Goal: Information Seeking & Learning: Learn about a topic

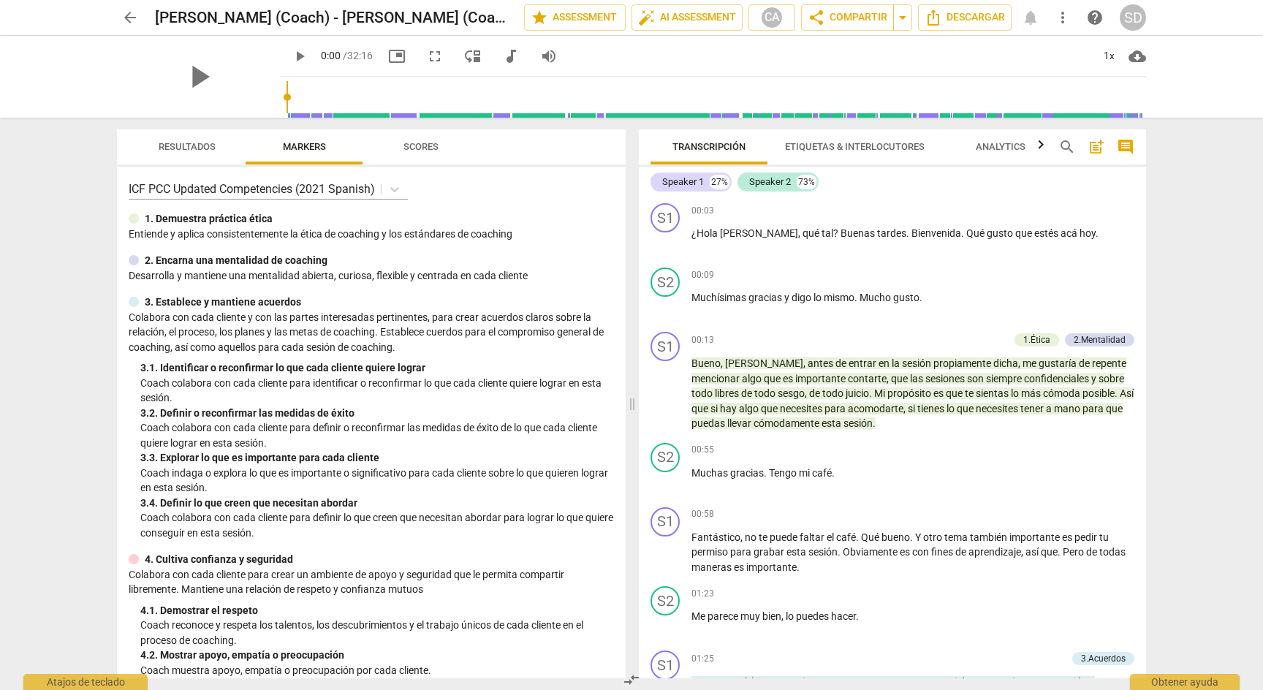
click at [132, 18] on span "arrow_back" at bounding box center [130, 18] width 18 height 18
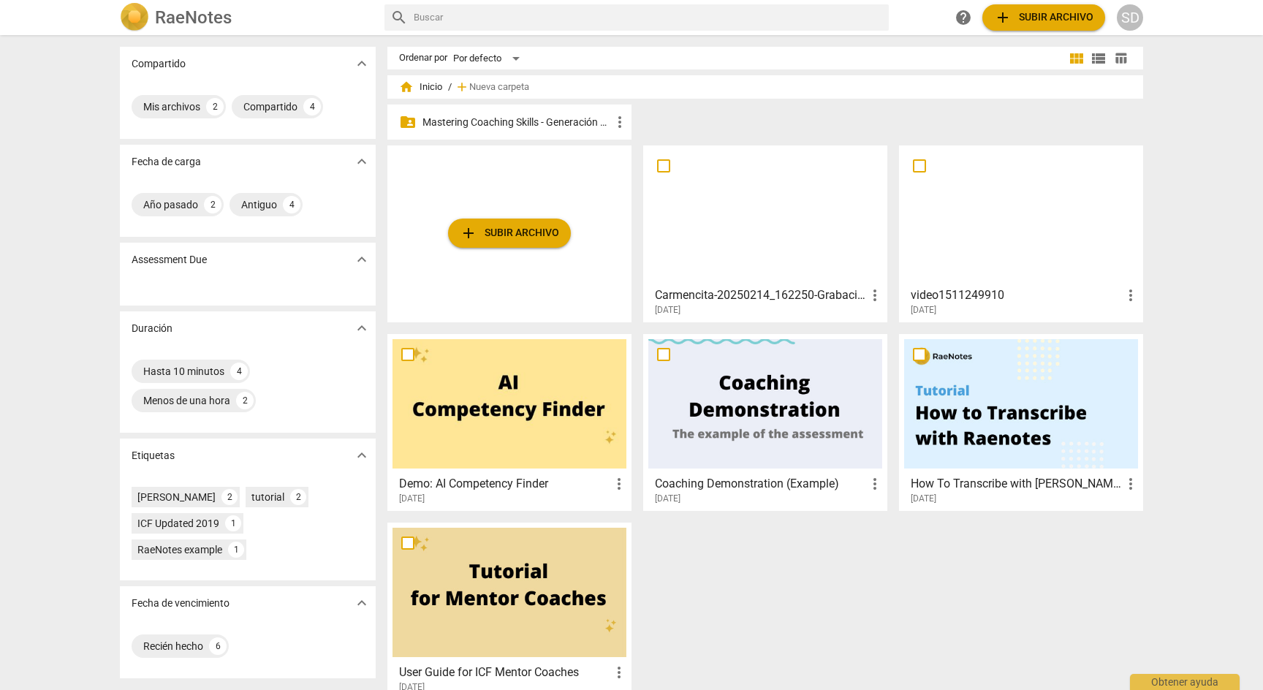
click at [548, 118] on p "Mastering Coaching Skills - Generación 31" at bounding box center [516, 122] width 189 height 15
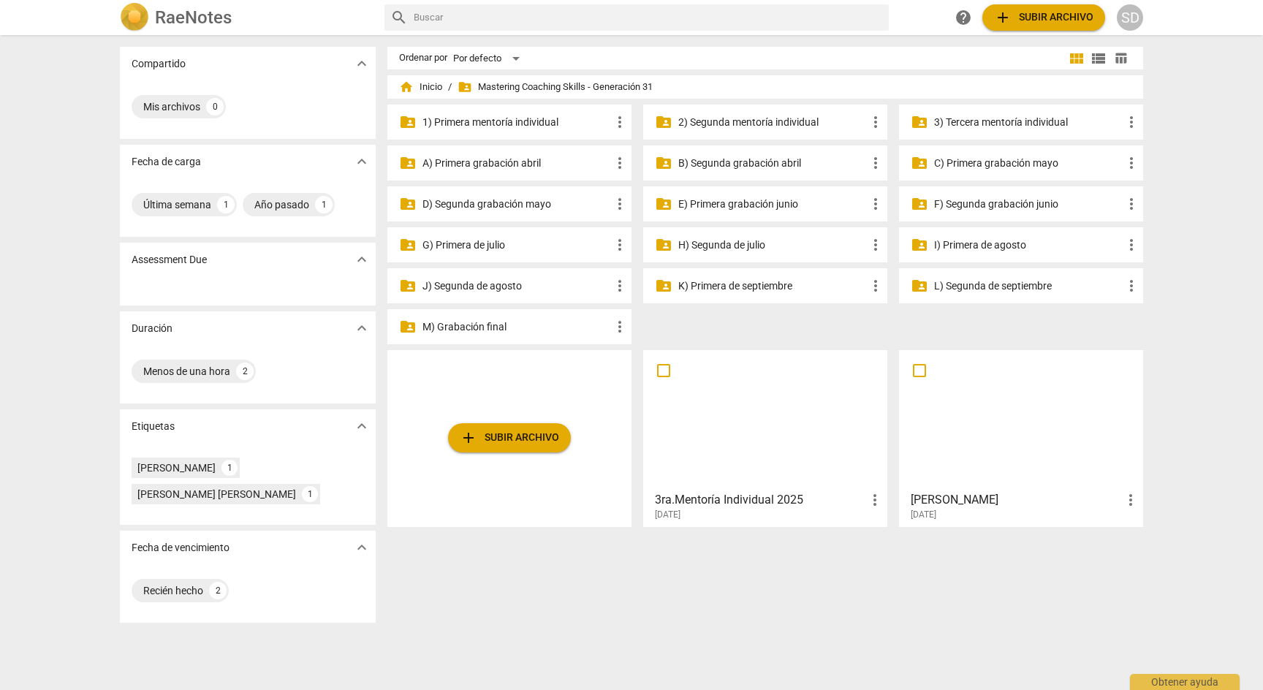
click at [1033, 123] on p "3) Tercera mentoría individual" at bounding box center [1028, 122] width 189 height 15
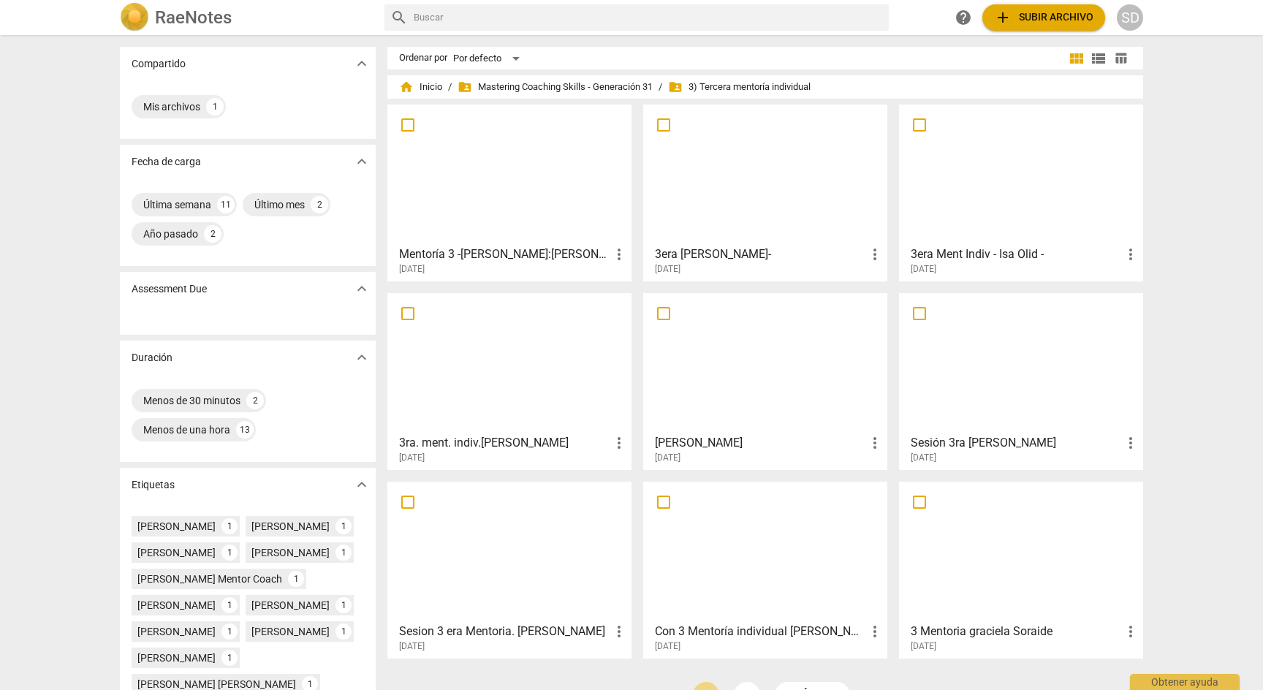
click at [832, 263] on div "[DATE]" at bounding box center [769, 269] width 229 height 12
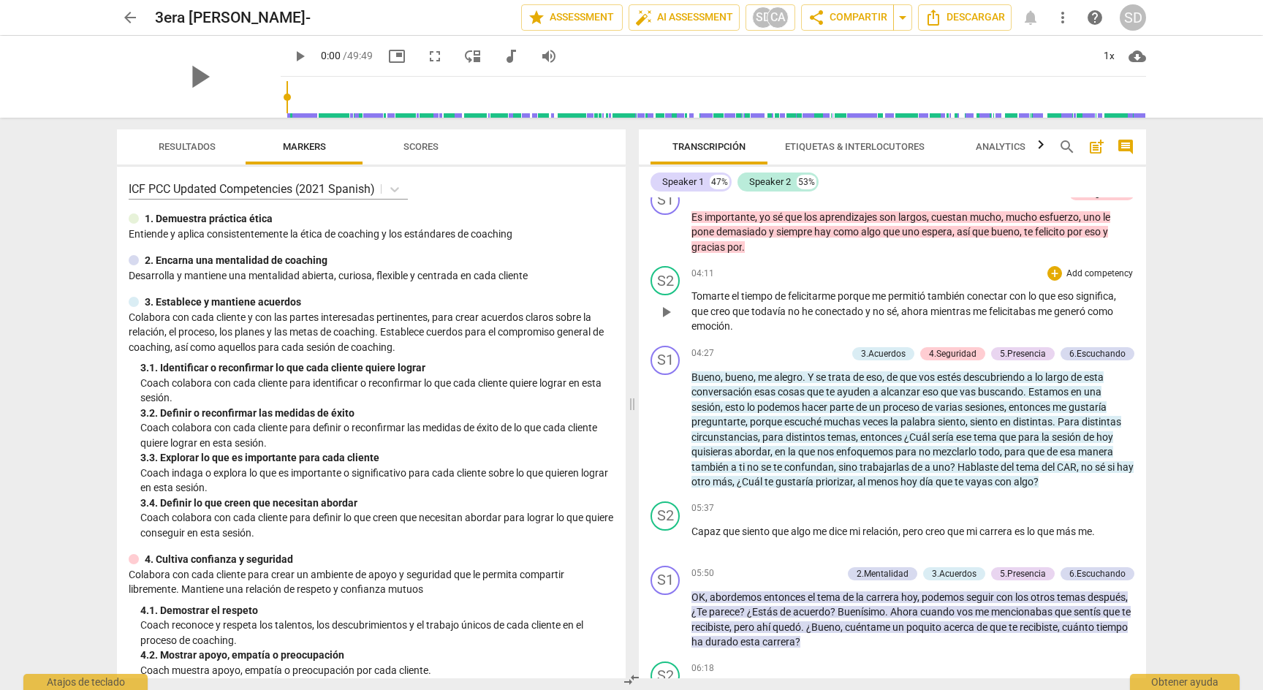
scroll to position [722, 0]
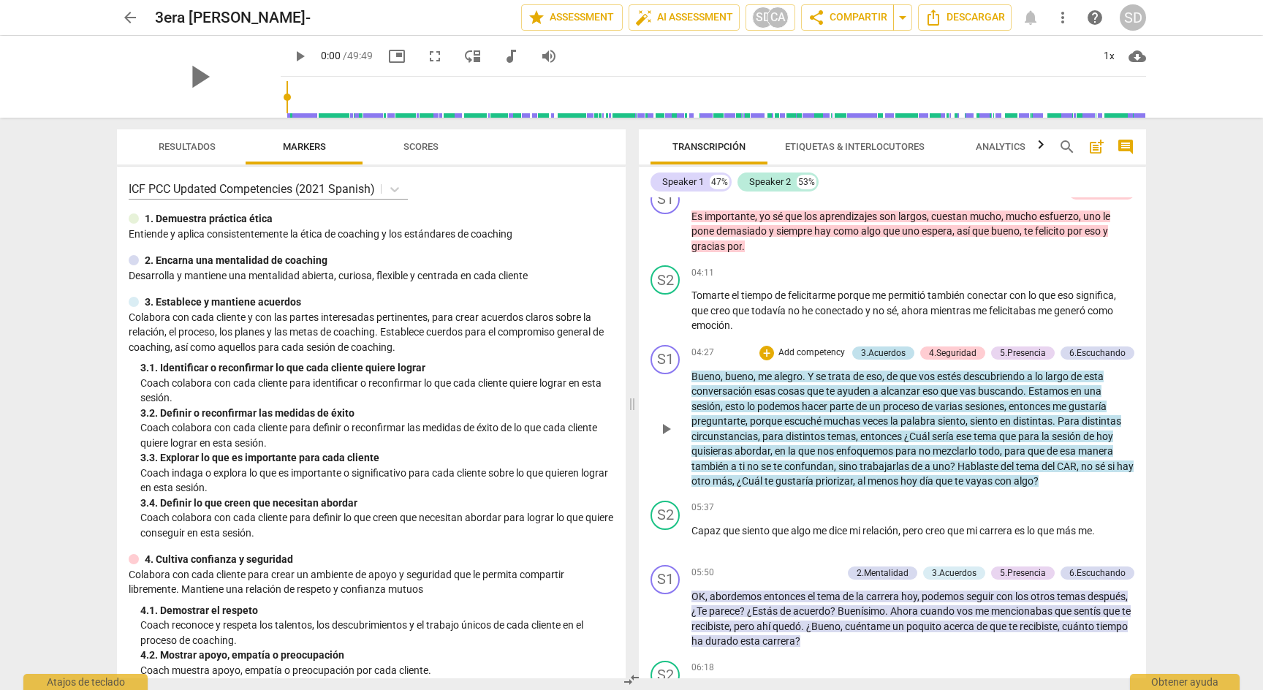
click at [890, 349] on div "3.Acuerdos" at bounding box center [883, 352] width 45 height 13
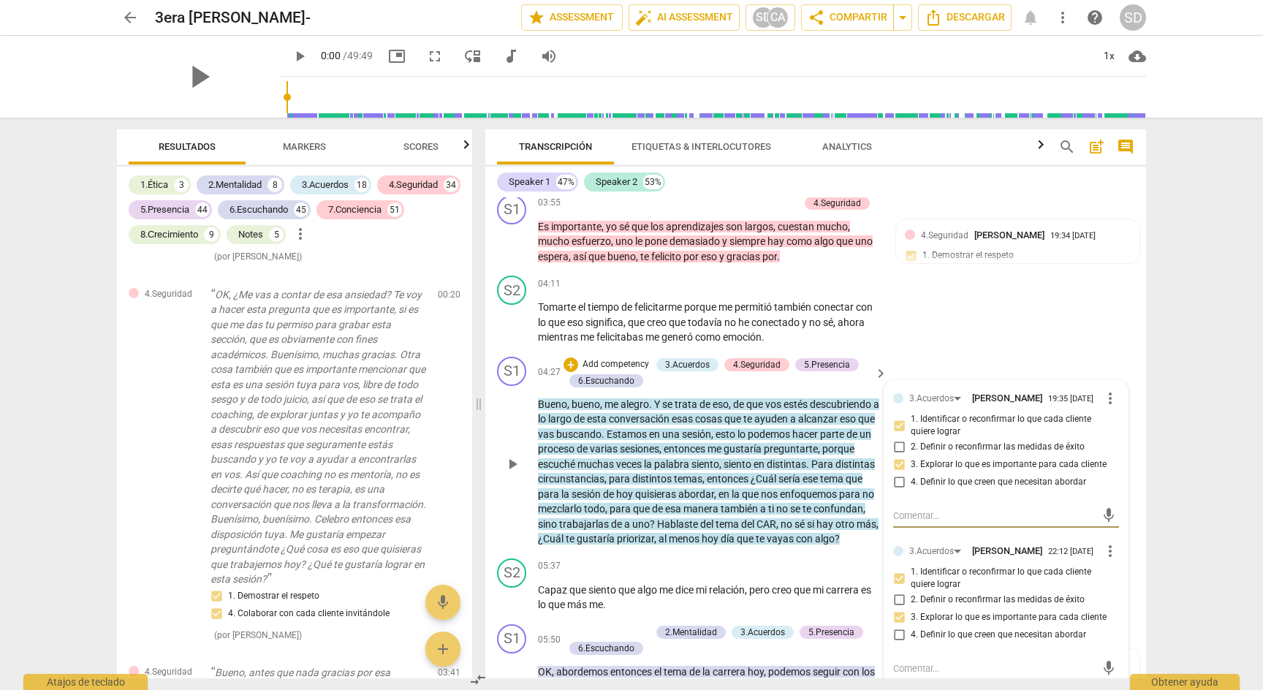
scroll to position [818, 0]
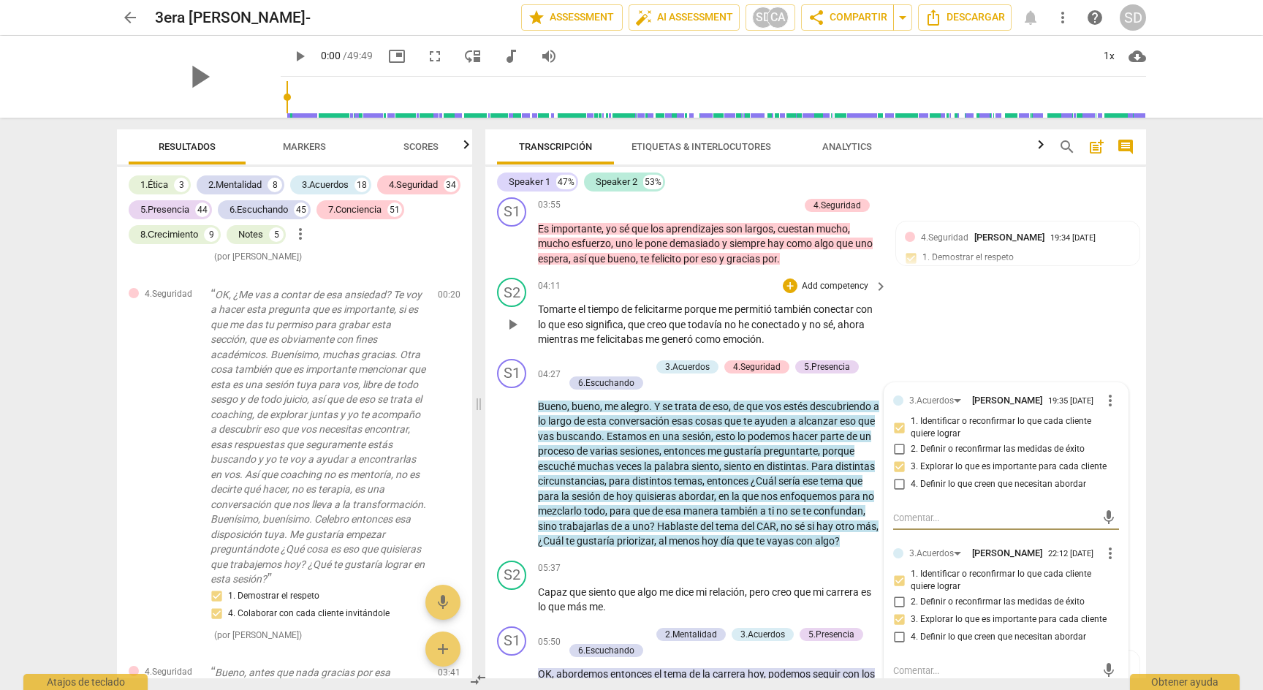
click at [1125, 287] on div "S2 play_arrow pause 04:11 + Add competency keyboard_arrow_right Tomarte el tiem…" at bounding box center [815, 312] width 661 height 81
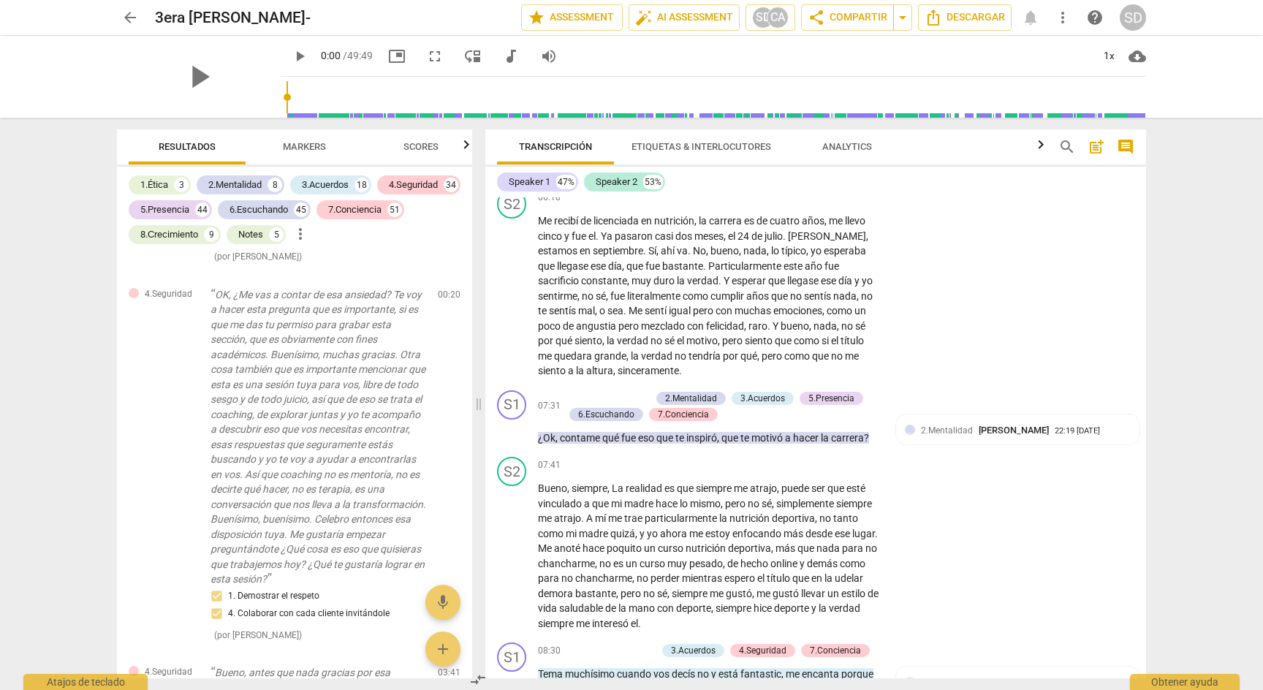
scroll to position [1383, 0]
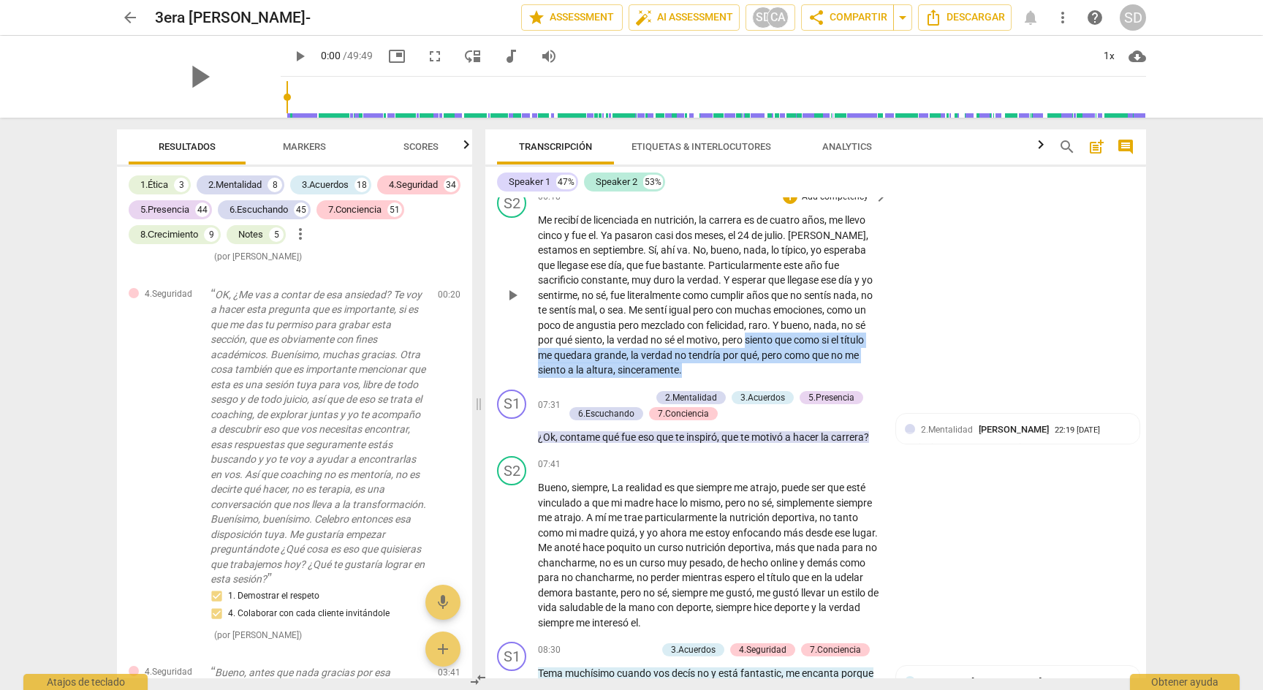
drag, startPoint x: 762, startPoint y: 368, endPoint x: 763, endPoint y: 398, distance: 30.0
click at [763, 378] on p "Me recibí de licenciada en nutrición , la carrera es de cuatro años , me llevo …" at bounding box center [709, 295] width 342 height 165
copy p "siento que como si el título me quedara grande , la verdad no tendría por qué ,…"
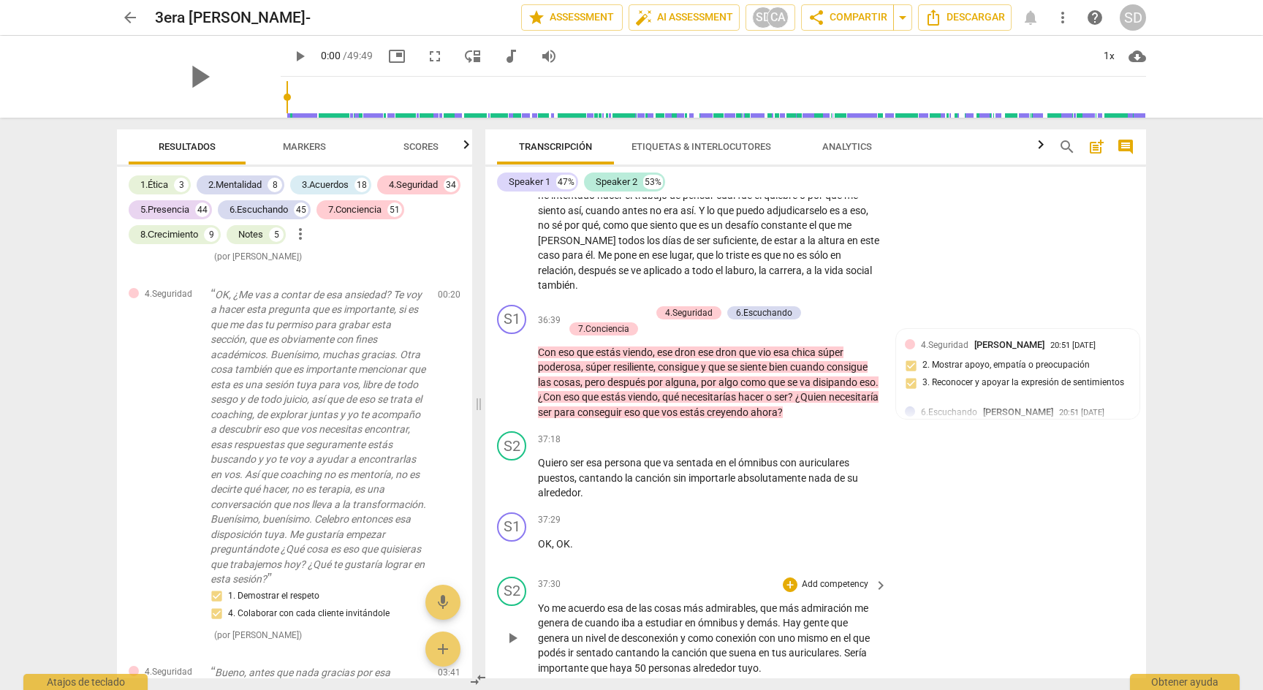
scroll to position [7984, 0]
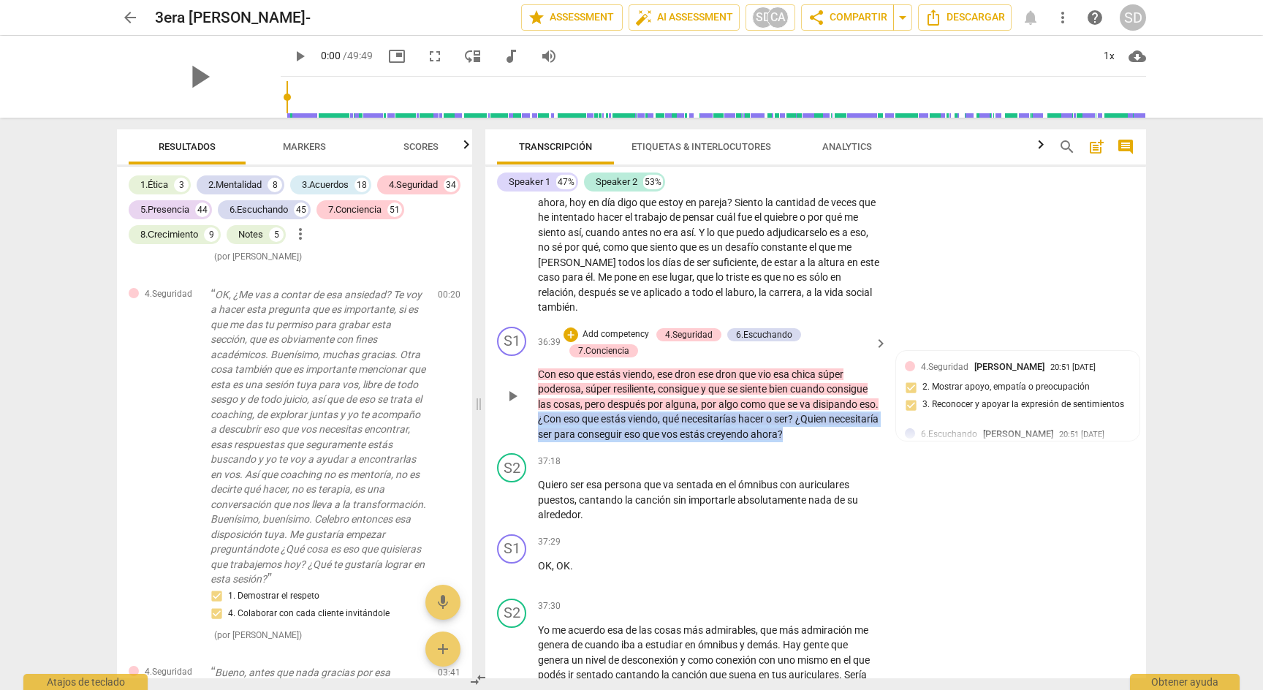
drag, startPoint x: 850, startPoint y: 466, endPoint x: 561, endPoint y: 448, distance: 289.2
click at [561, 442] on p "Con eso que estás viendo , ese dron ese dron que vio esa chica súper poderosa ,…" at bounding box center [709, 404] width 342 height 75
copy p "¿Con eso que estás viendo , qué necesitarías hacer o ser ? ¿Quien necesitaría s…"
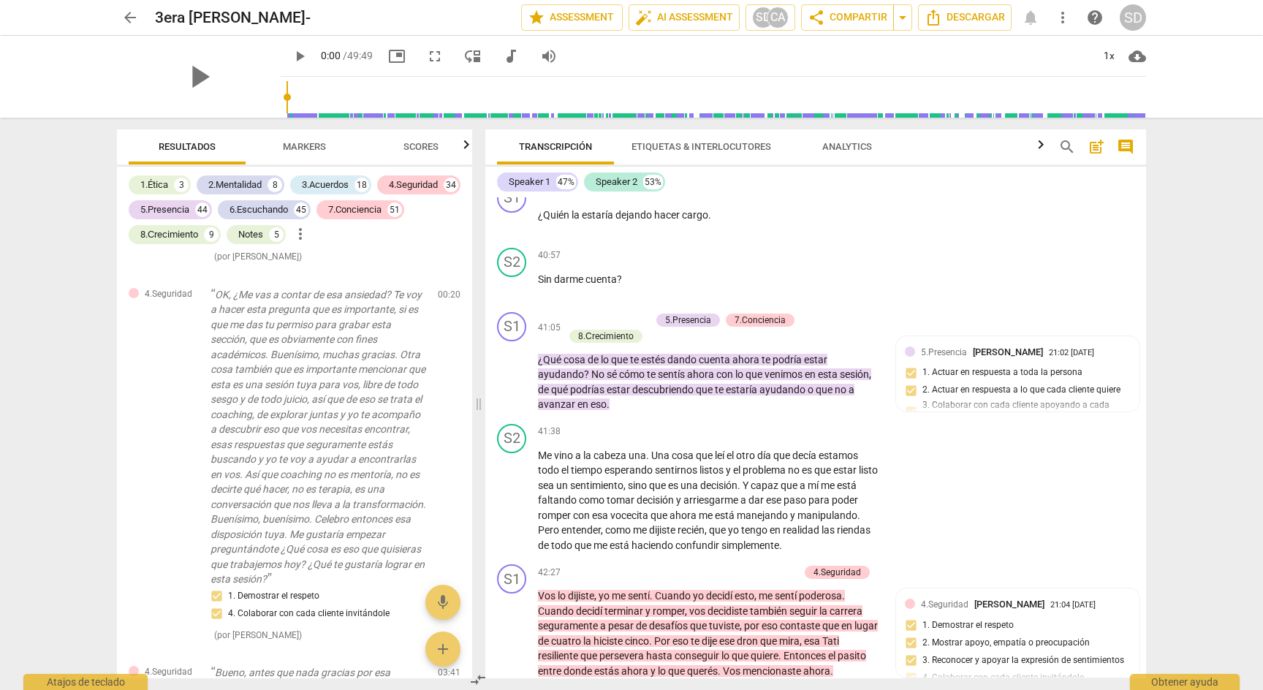
scroll to position [9273, 0]
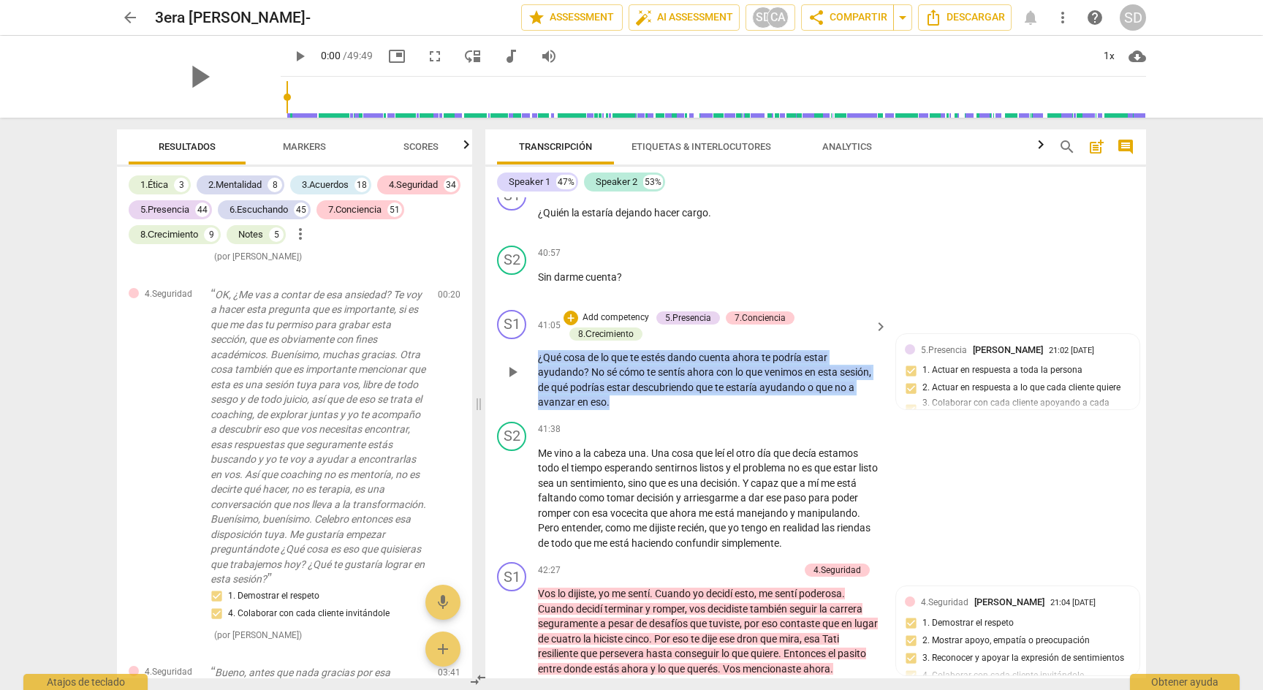
drag, startPoint x: 620, startPoint y: 448, endPoint x: 537, endPoint y: 404, distance: 94.1
click at [535, 404] on div "S1 play_arrow pause 41:05 + Add competency 5.Presencia 7.Conciencia 8.Сrecimien…" at bounding box center [815, 360] width 661 height 112
copy p "¿Qué cosa de lo que [PERSON_NAME] [PERSON_NAME] cuenta ahora te podría estar ay…"
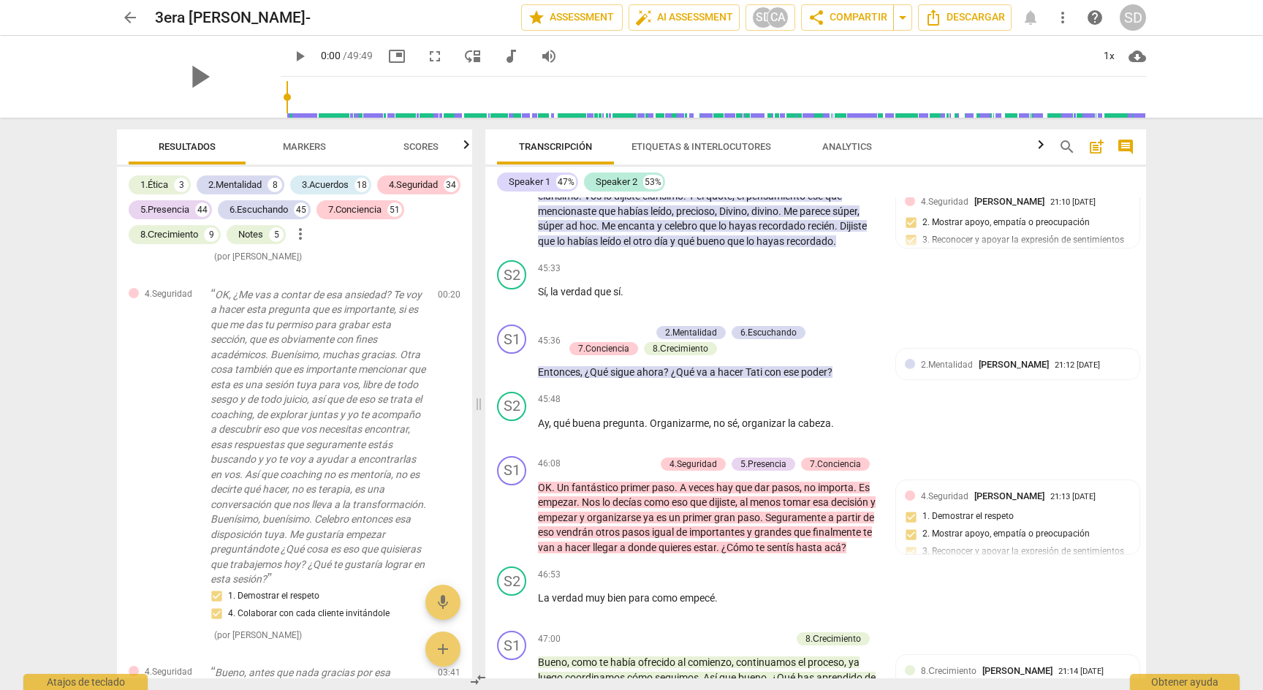
scroll to position [10293, 0]
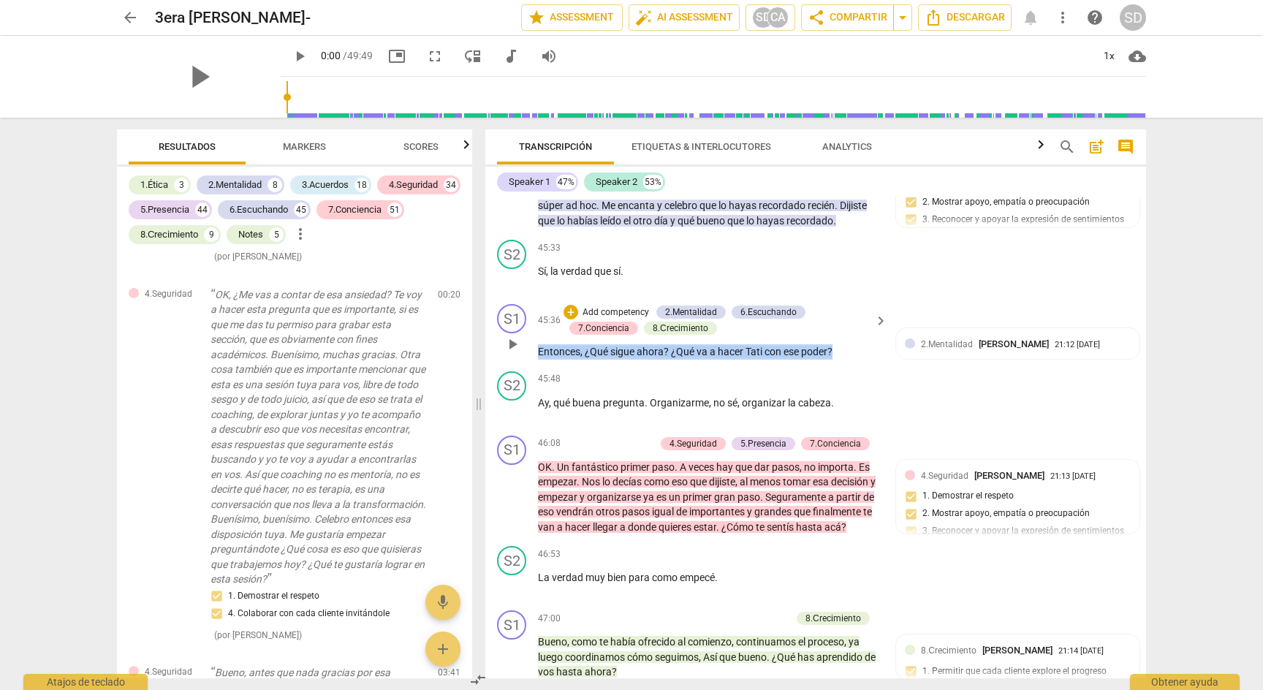
drag, startPoint x: 848, startPoint y: 392, endPoint x: 537, endPoint y: 390, distance: 311.3
click at [536, 365] on div "S1 play_arrow pause 45:36 + Add competency 2.Mentalidad 6.Escuchando 7.Concienc…" at bounding box center [815, 331] width 661 height 67
copy p "Entonces , ¿Qué sigue ahora ? ¿Qué va a hacer Tati con ese poder ?"
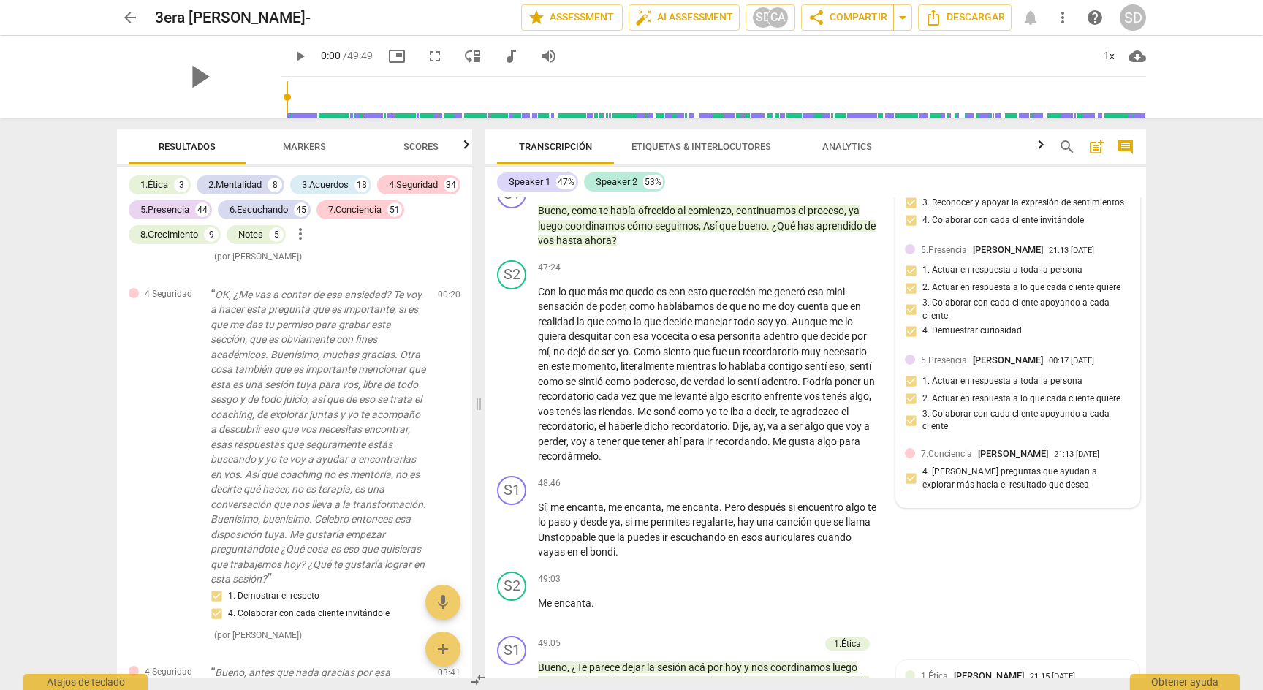
scroll to position [10727, 0]
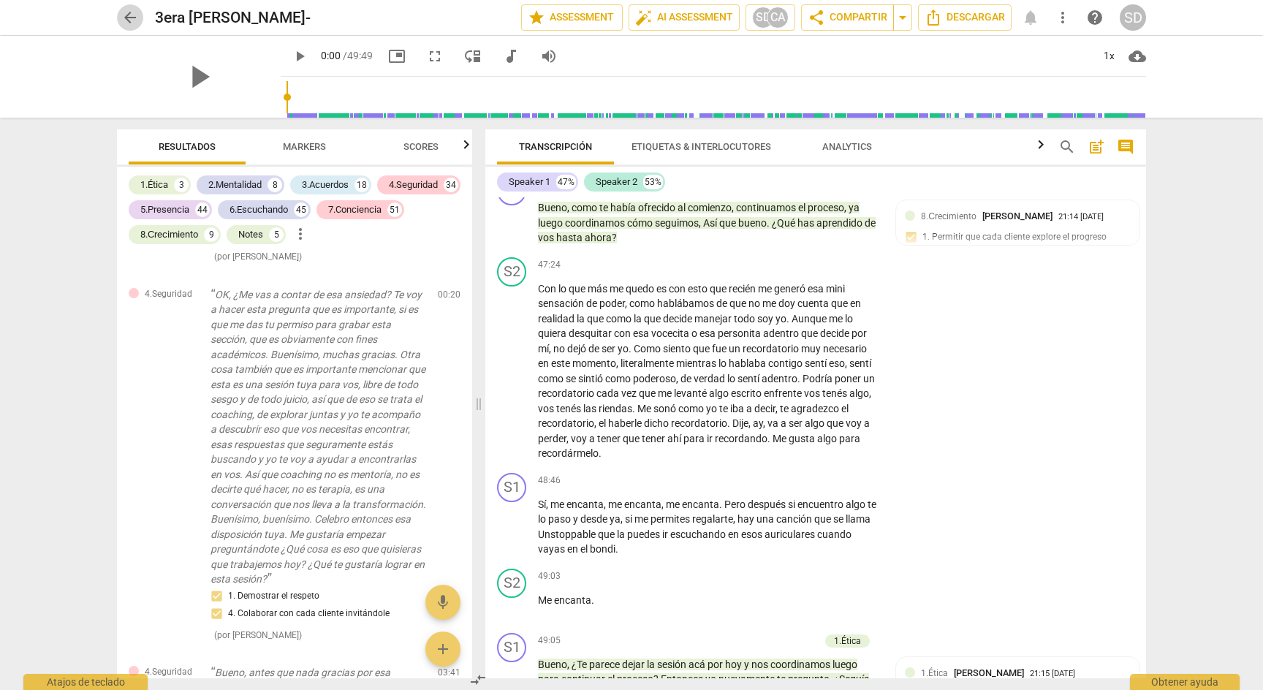
click at [131, 12] on span "arrow_back" at bounding box center [130, 18] width 18 height 18
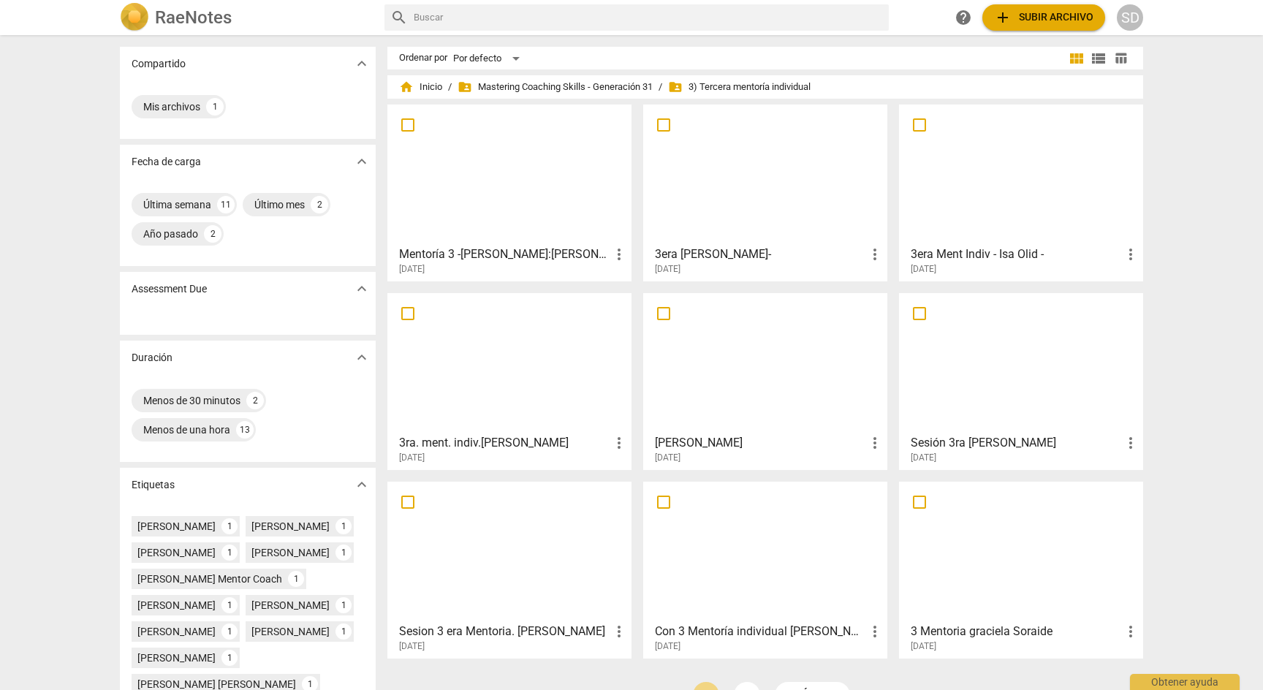
click at [528, 374] on div at bounding box center [509, 362] width 234 height 129
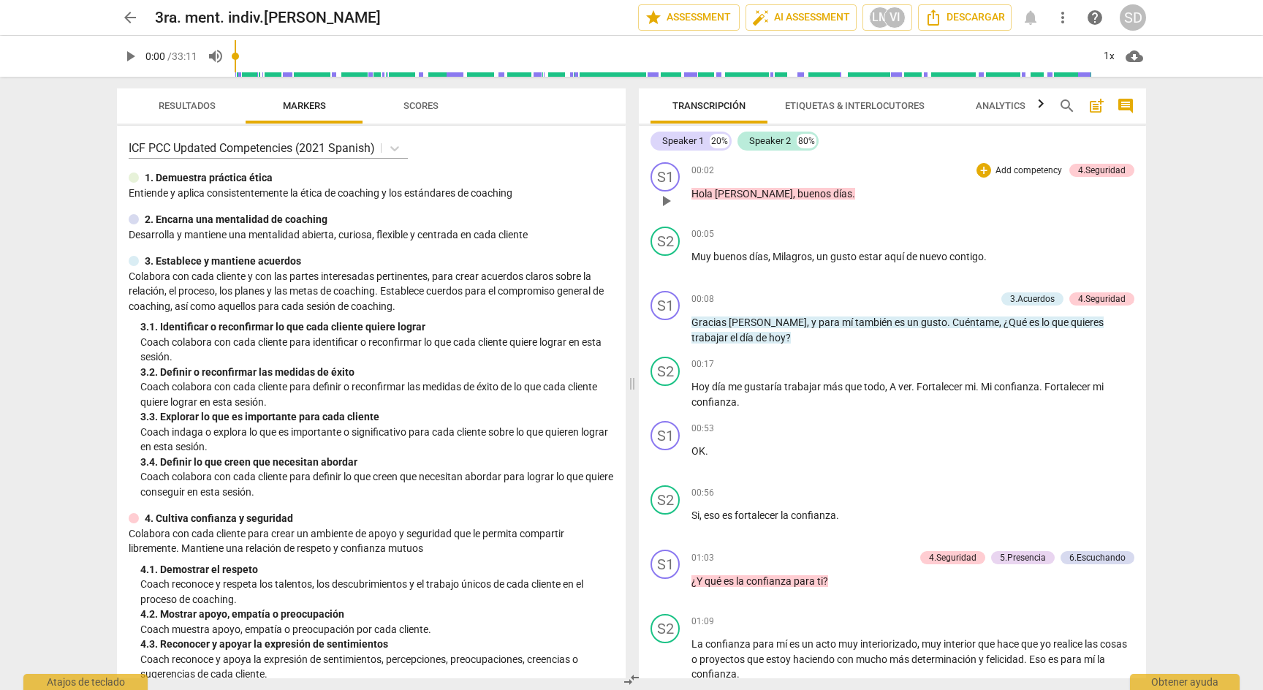
click at [666, 202] on span "play_arrow" at bounding box center [666, 201] width 18 height 18
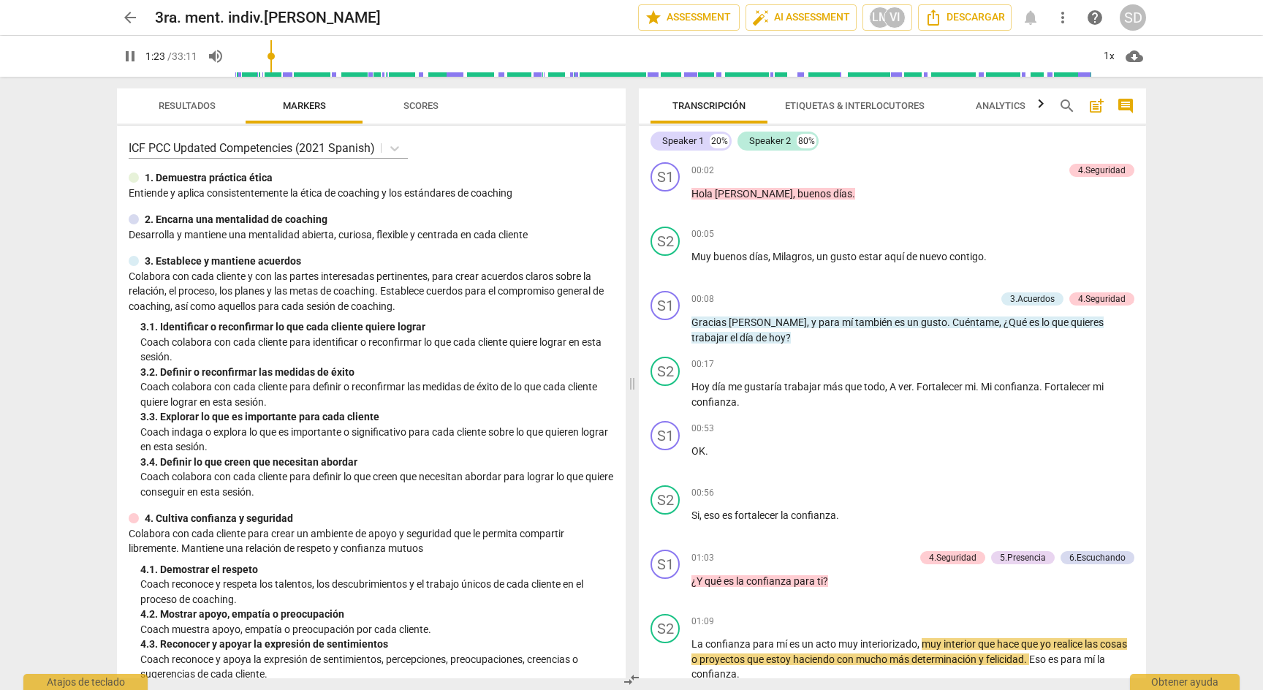
type input "84"
click at [131, 16] on span "arrow_back" at bounding box center [130, 18] width 18 height 18
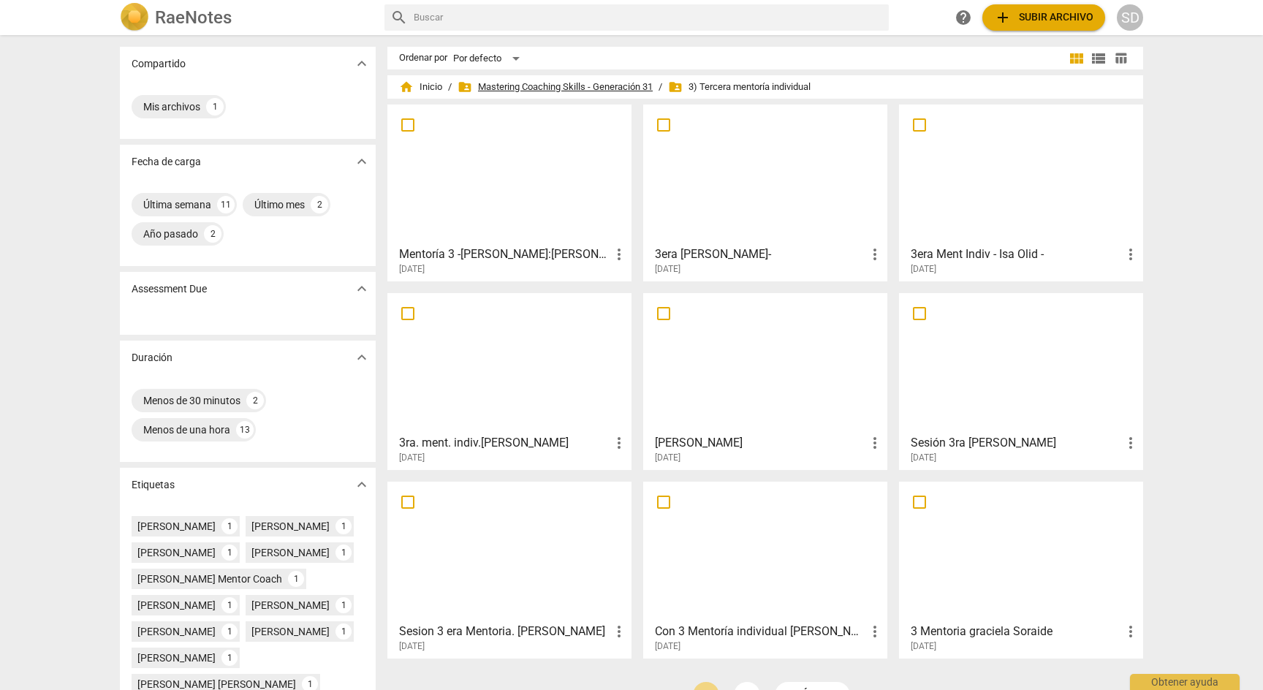
click at [617, 93] on span "folder_shared Mastering Coaching Skills - Generación 31" at bounding box center [554, 87] width 195 height 15
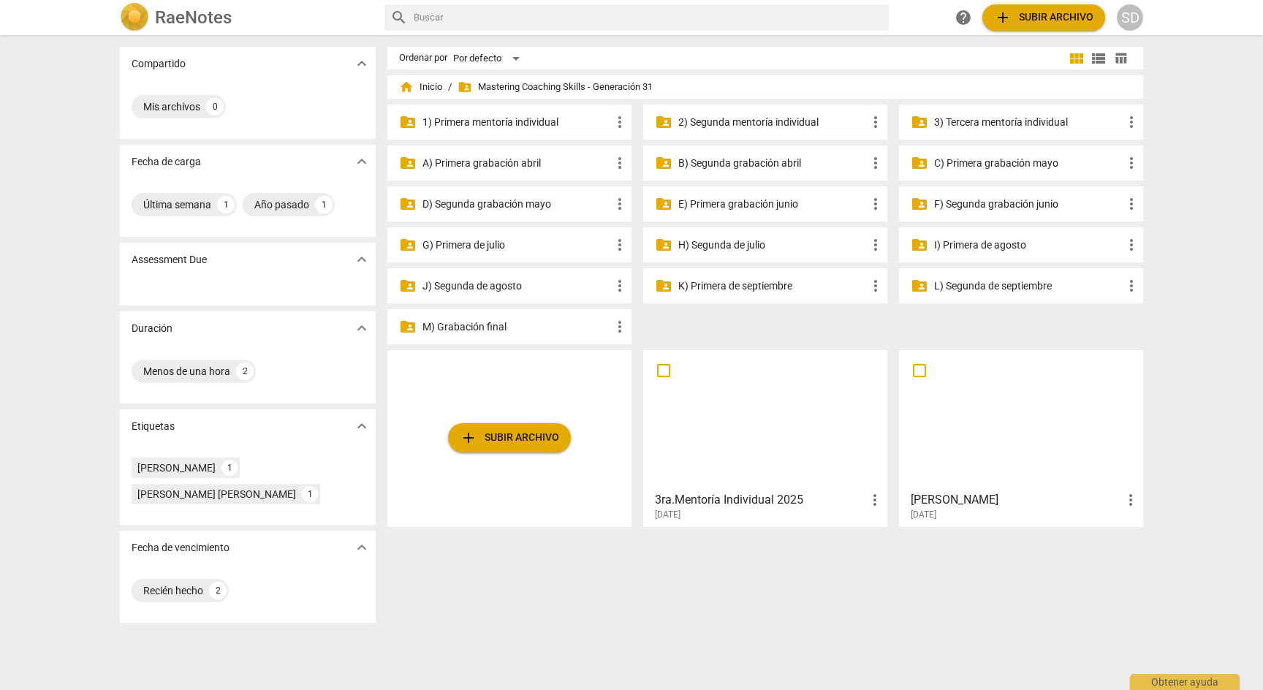
click at [482, 245] on p "G) Primera de julio" at bounding box center [516, 244] width 189 height 15
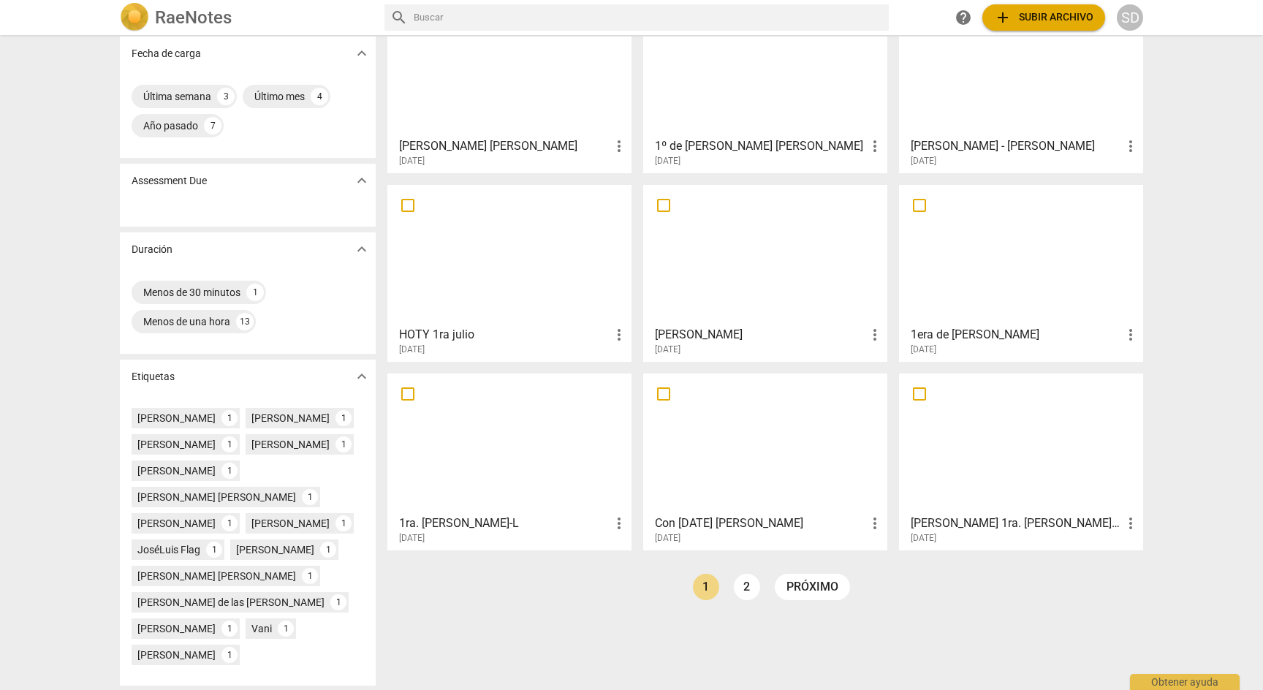
scroll to position [119, 0]
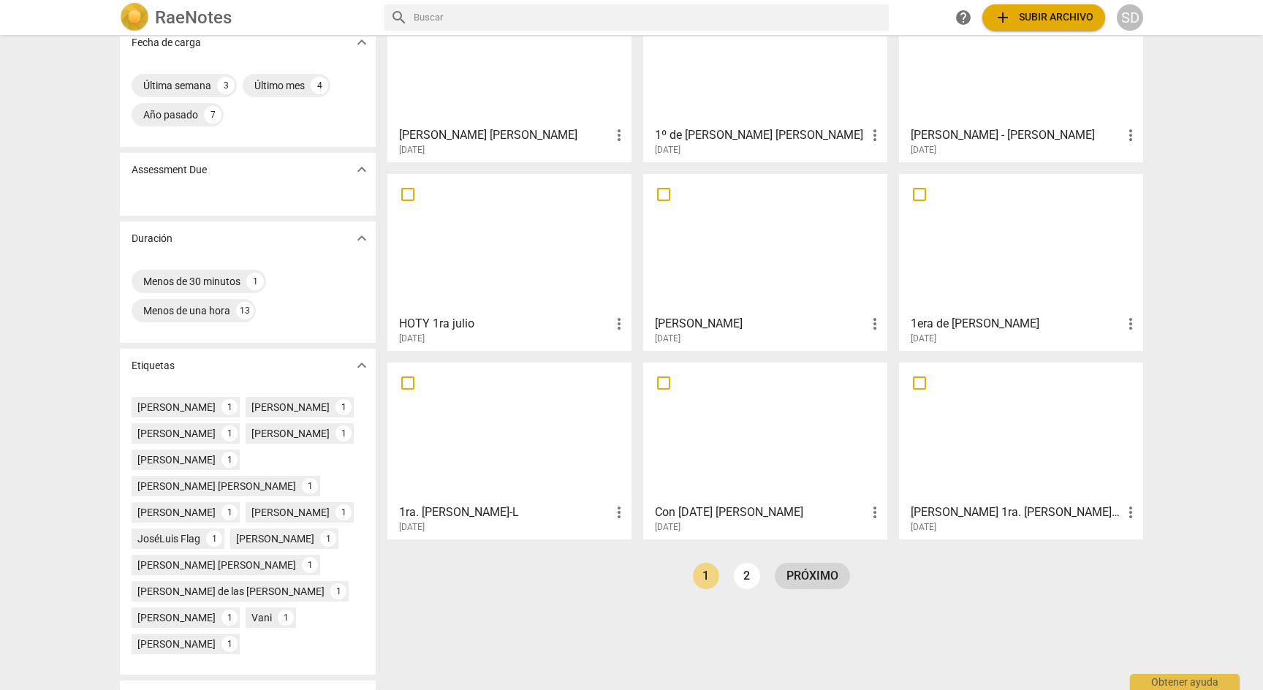
click at [817, 580] on link "próximo" at bounding box center [812, 576] width 75 height 26
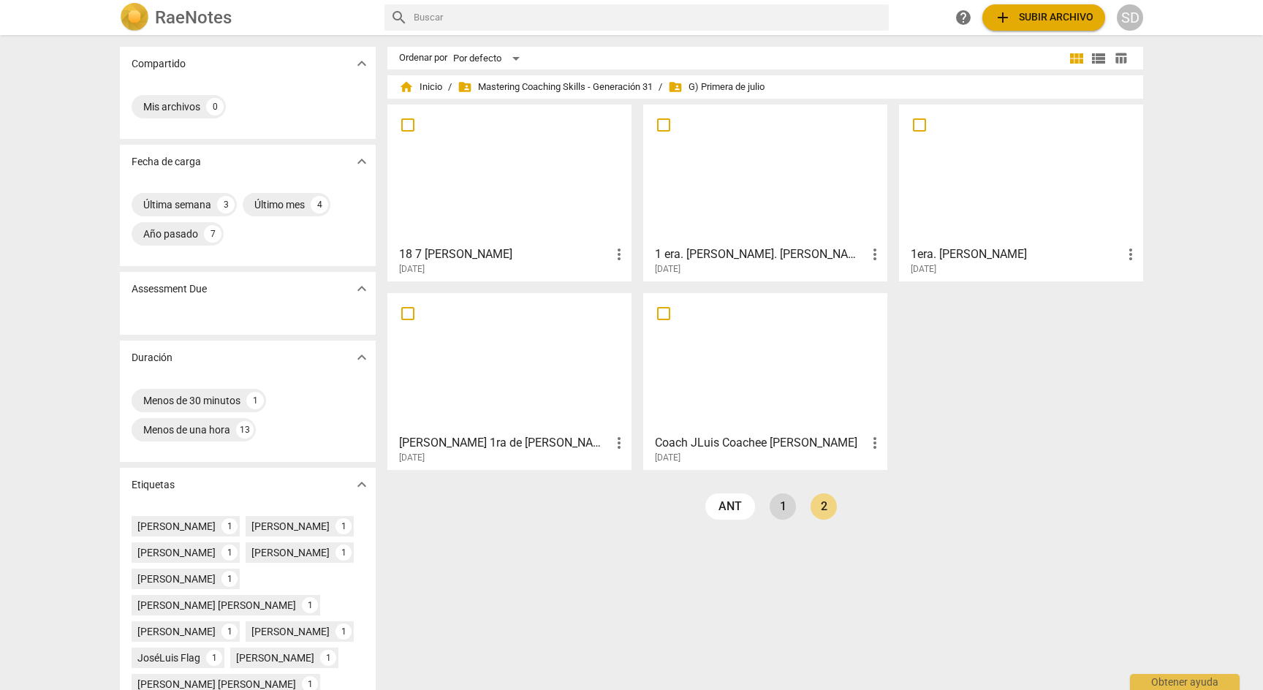
click at [780, 510] on link "1" at bounding box center [782, 506] width 26 height 26
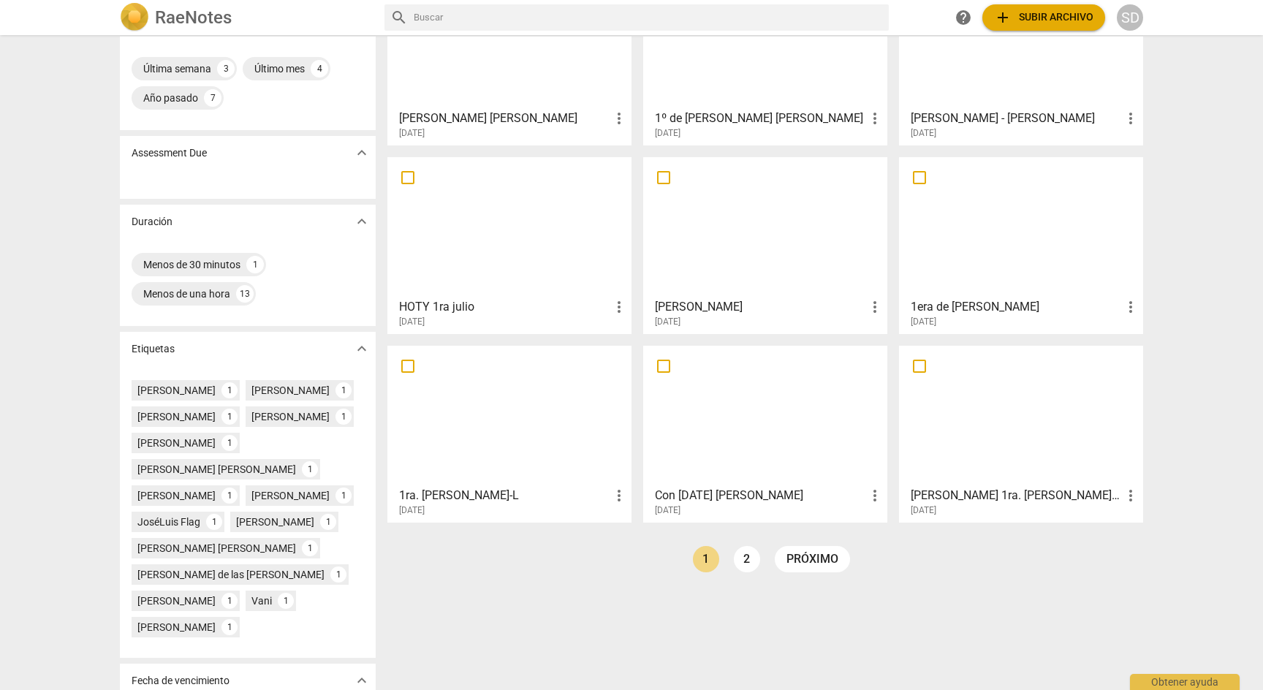
scroll to position [140, 0]
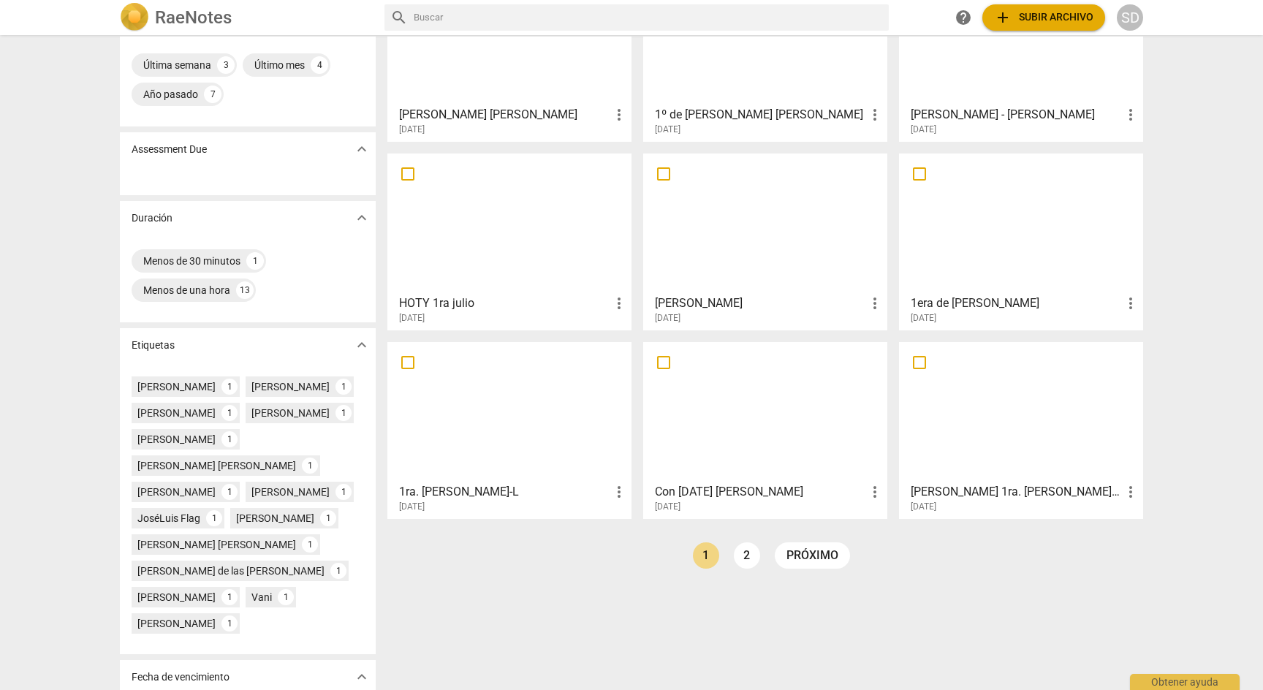
click at [771, 419] on div at bounding box center [765, 411] width 234 height 129
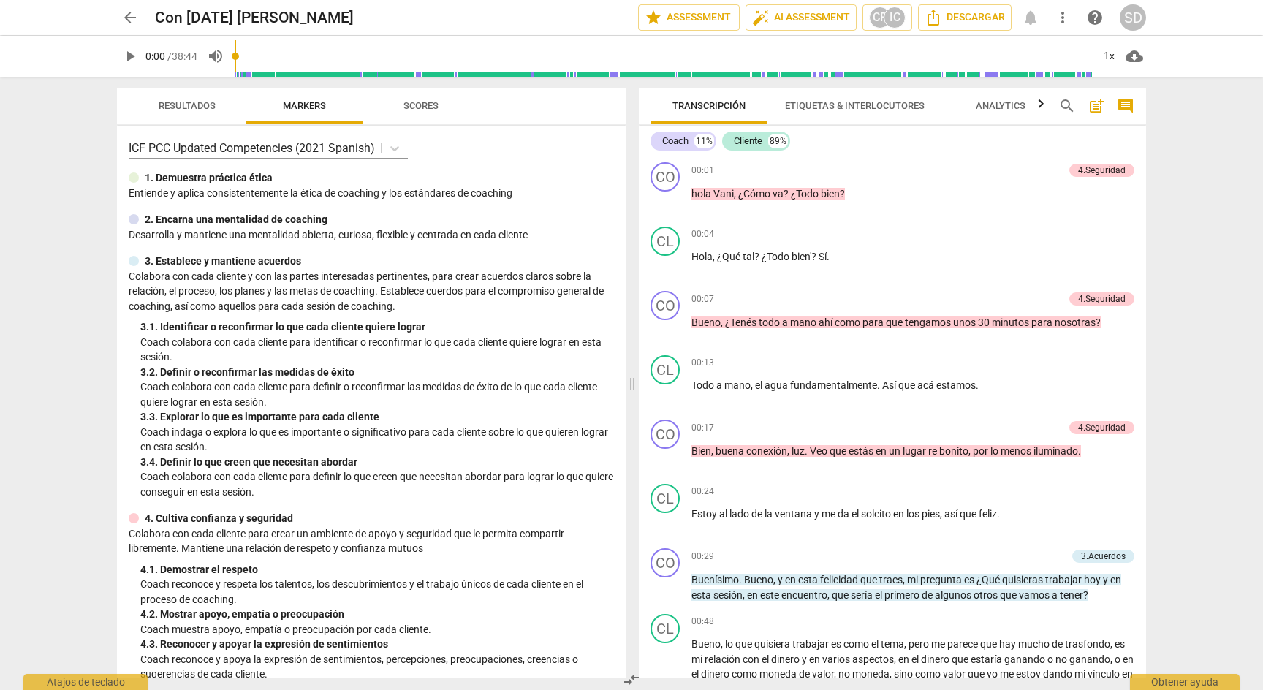
click at [132, 12] on span "arrow_back" at bounding box center [130, 18] width 18 height 18
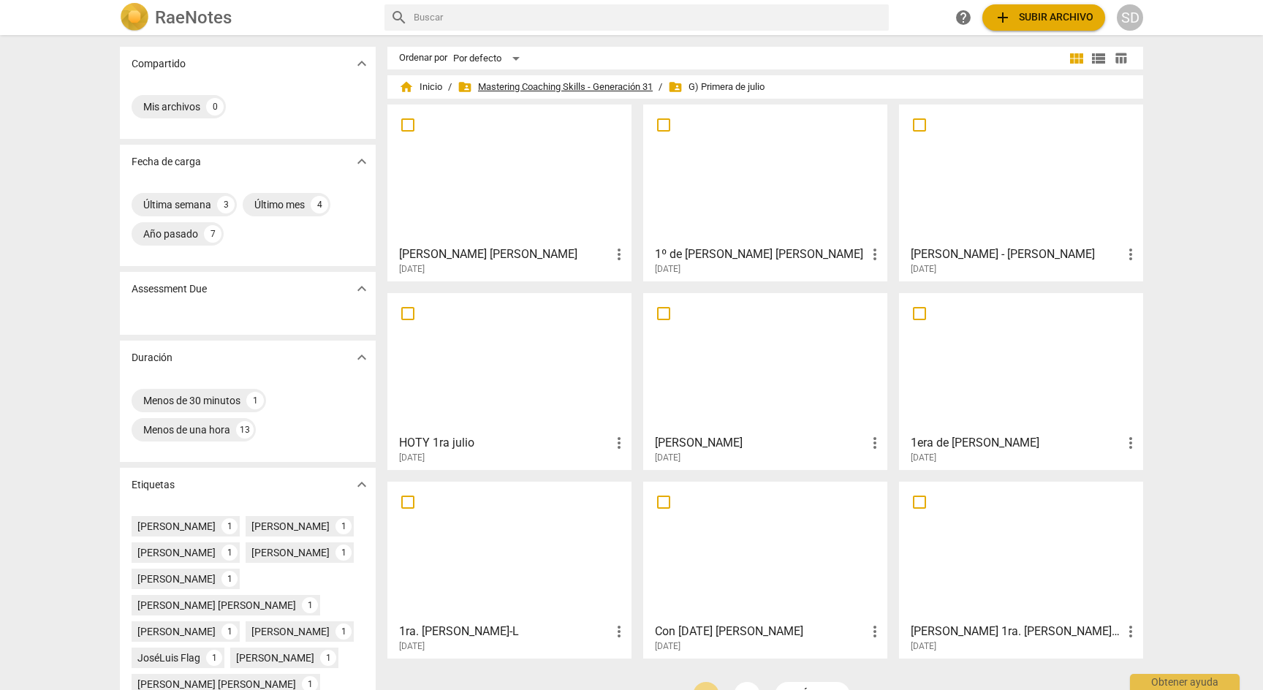
click at [617, 85] on span "folder_shared Mastering Coaching Skills - Generación 31" at bounding box center [554, 87] width 195 height 15
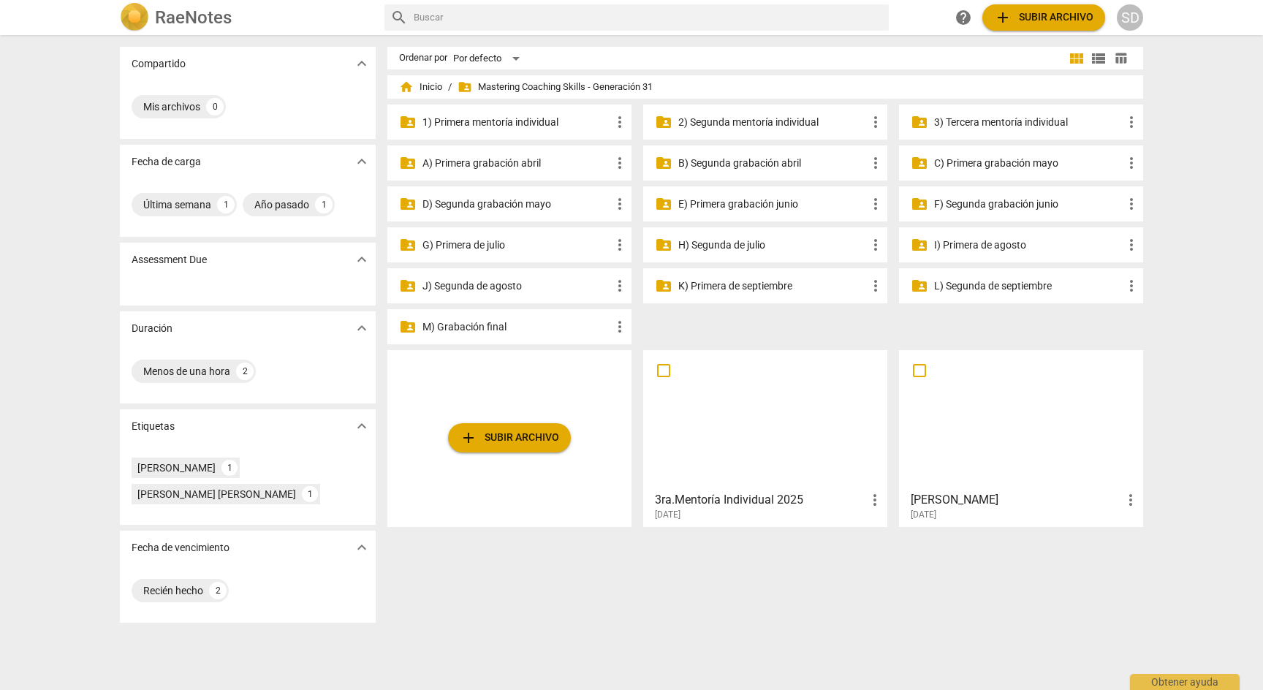
click at [1022, 200] on p "F) Segunda grabación junio" at bounding box center [1028, 204] width 189 height 15
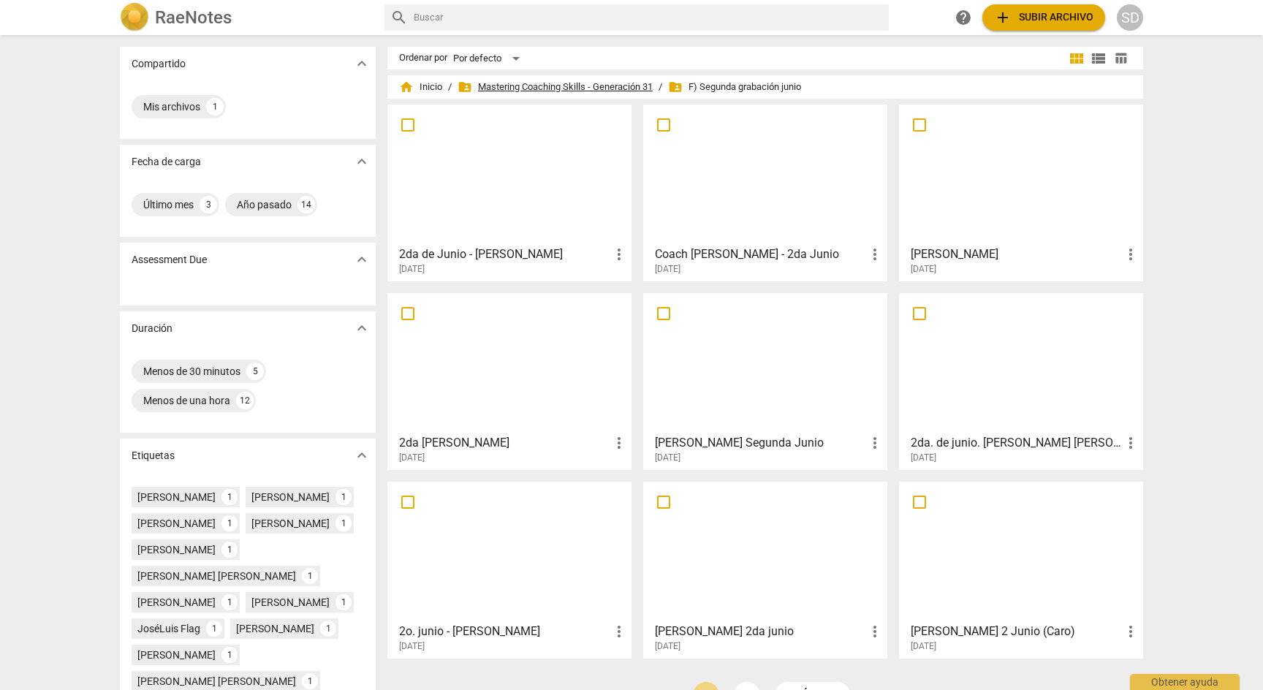
click at [633, 85] on span "folder_shared Mastering Coaching Skills - Generación 31" at bounding box center [554, 87] width 195 height 15
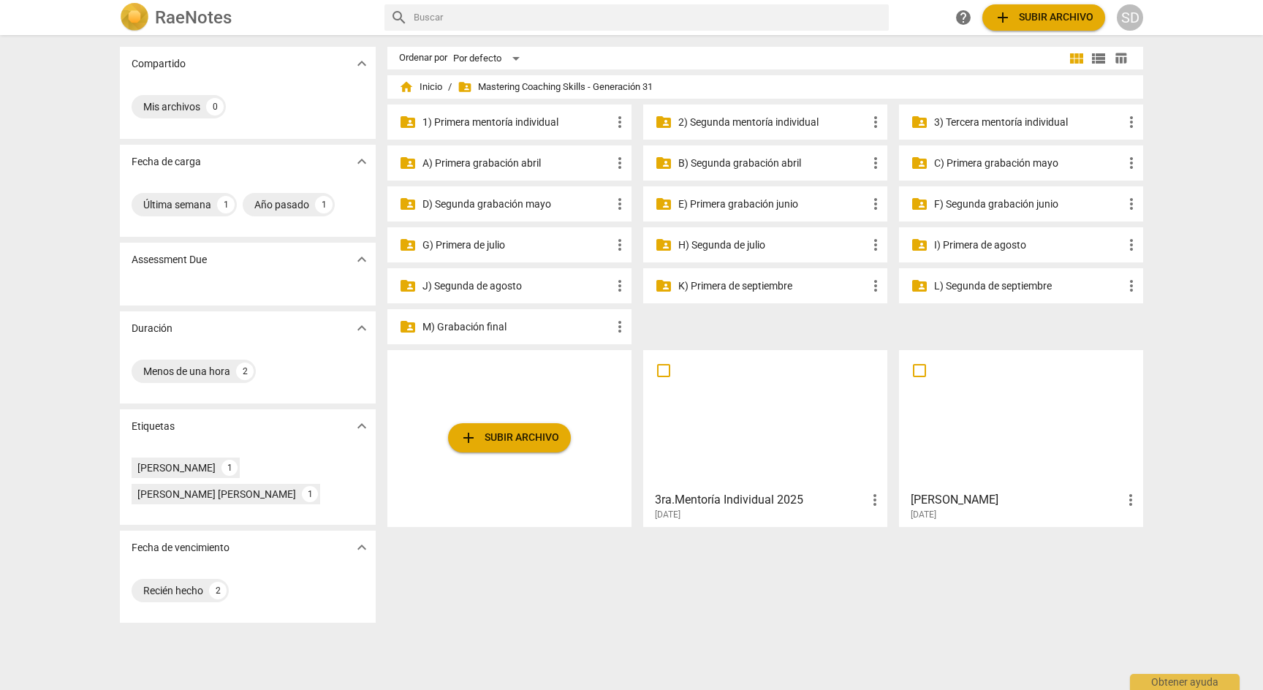
click at [764, 205] on p "E) Primera grabación junio" at bounding box center [772, 204] width 189 height 15
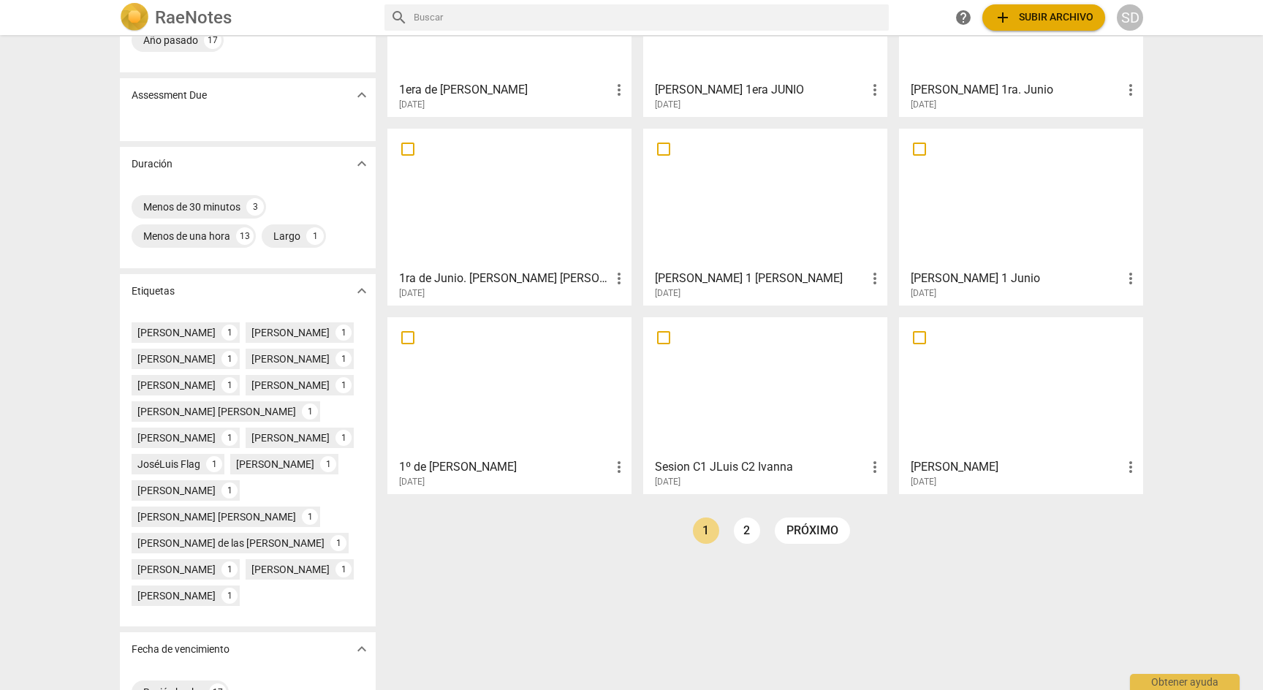
scroll to position [167, 0]
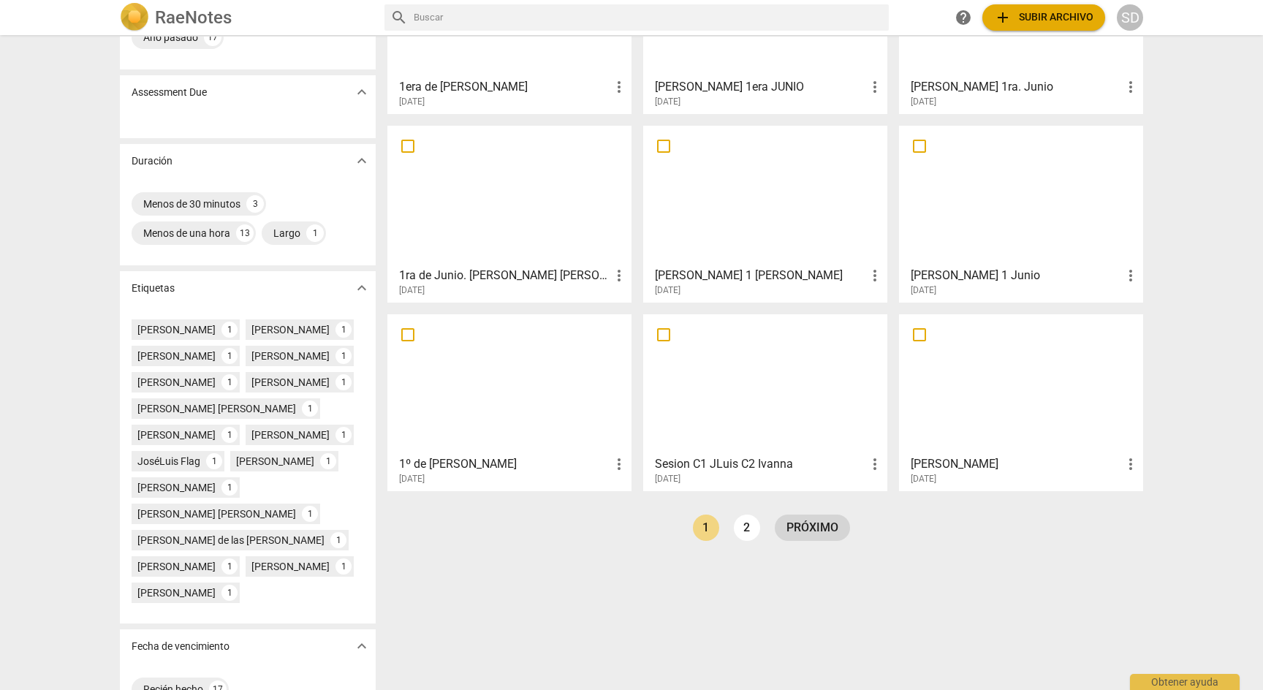
click at [802, 529] on link "próximo" at bounding box center [812, 527] width 75 height 26
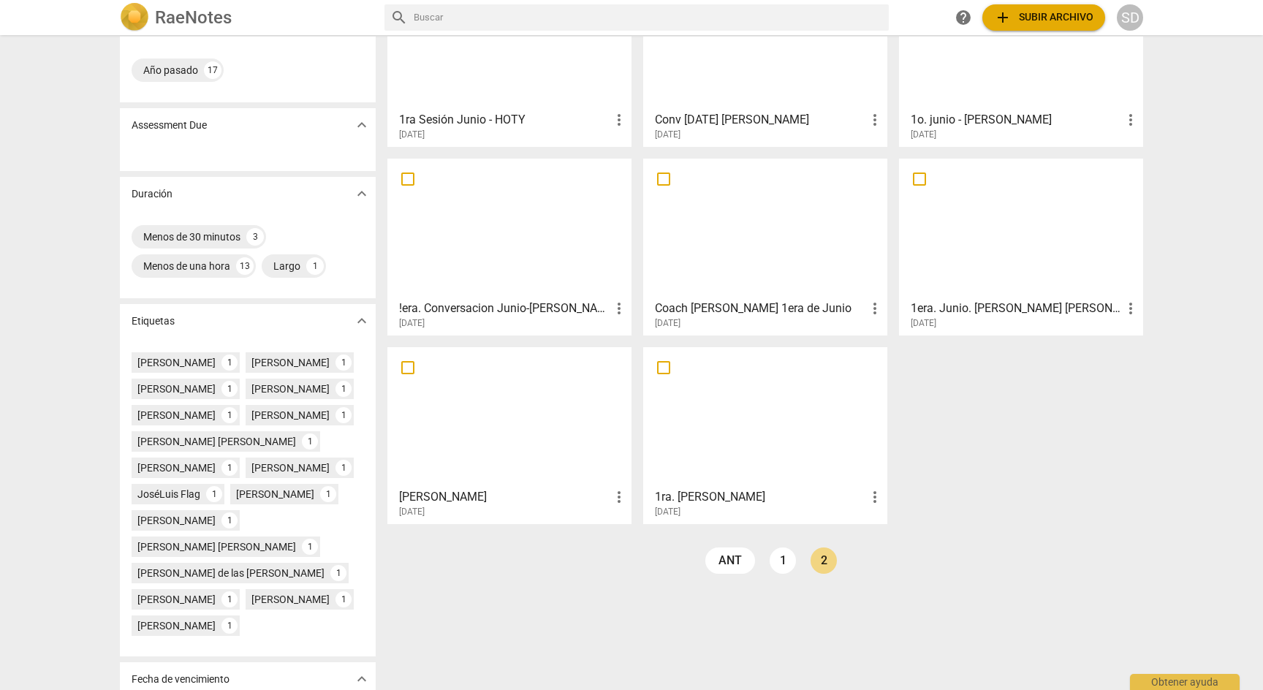
scroll to position [131, 0]
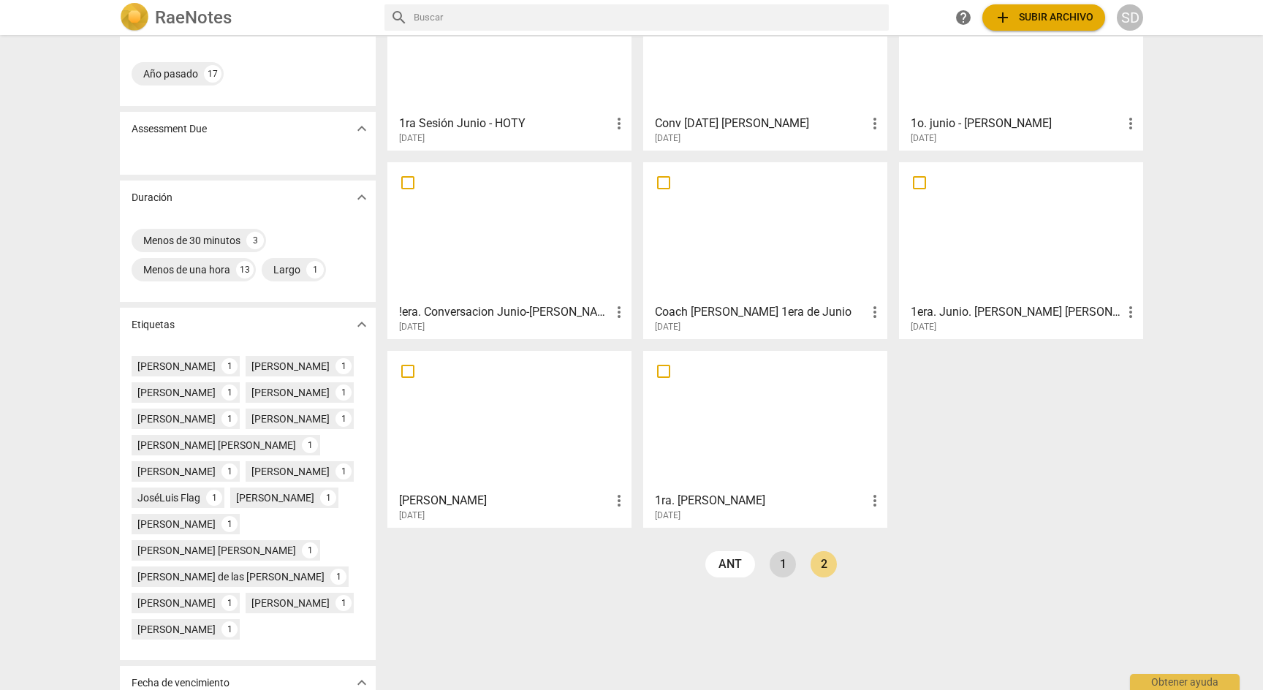
click at [783, 562] on link "1" at bounding box center [782, 564] width 26 height 26
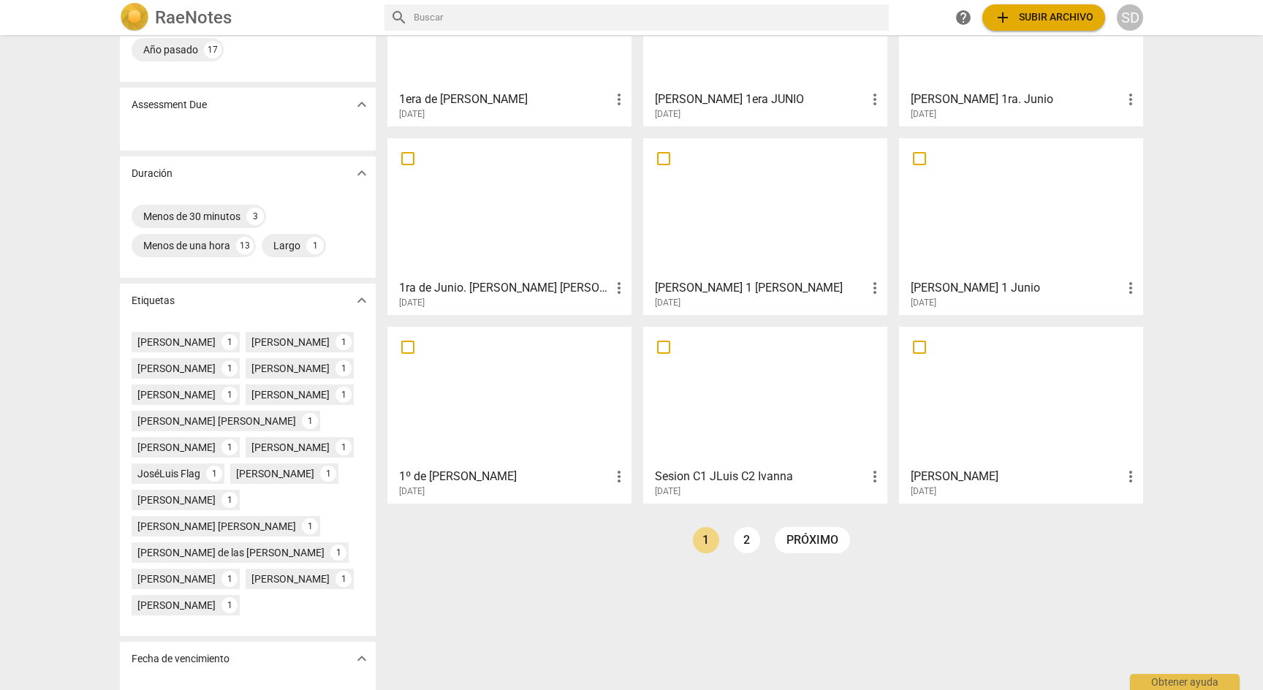
scroll to position [156, 0]
click at [702, 536] on link "1" at bounding box center [706, 539] width 26 height 26
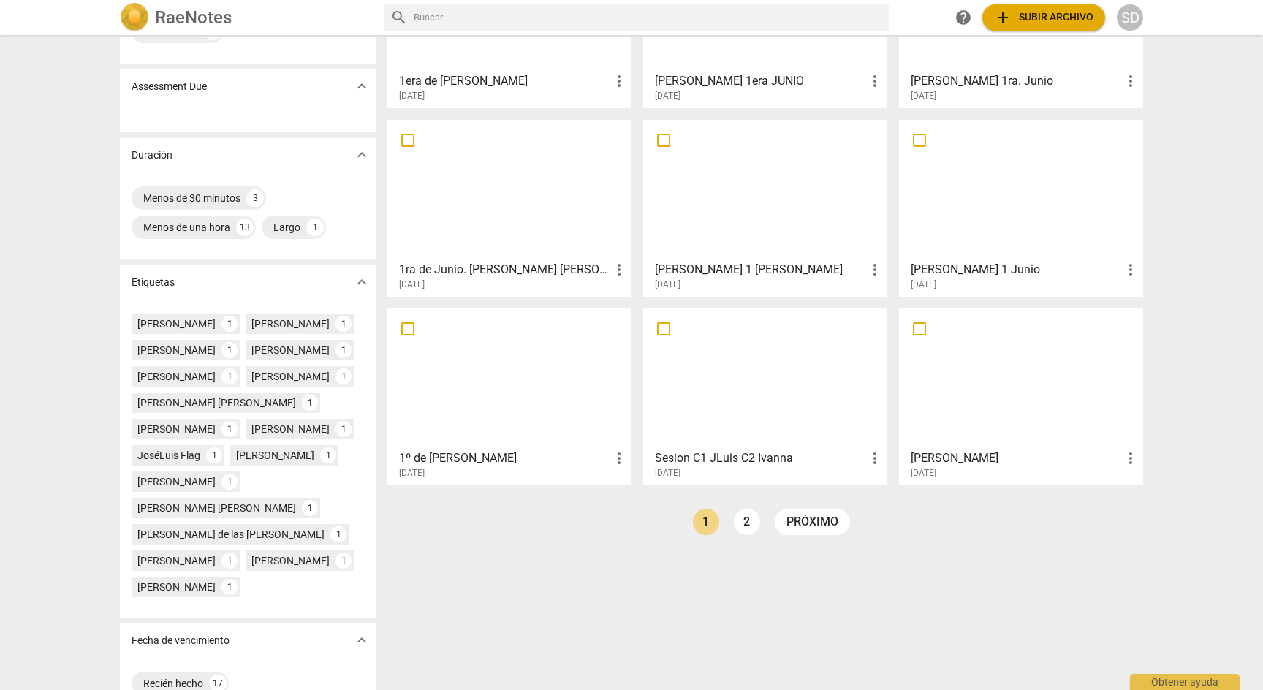
scroll to position [175, 0]
click at [746, 519] on link "2" at bounding box center [747, 520] width 26 height 26
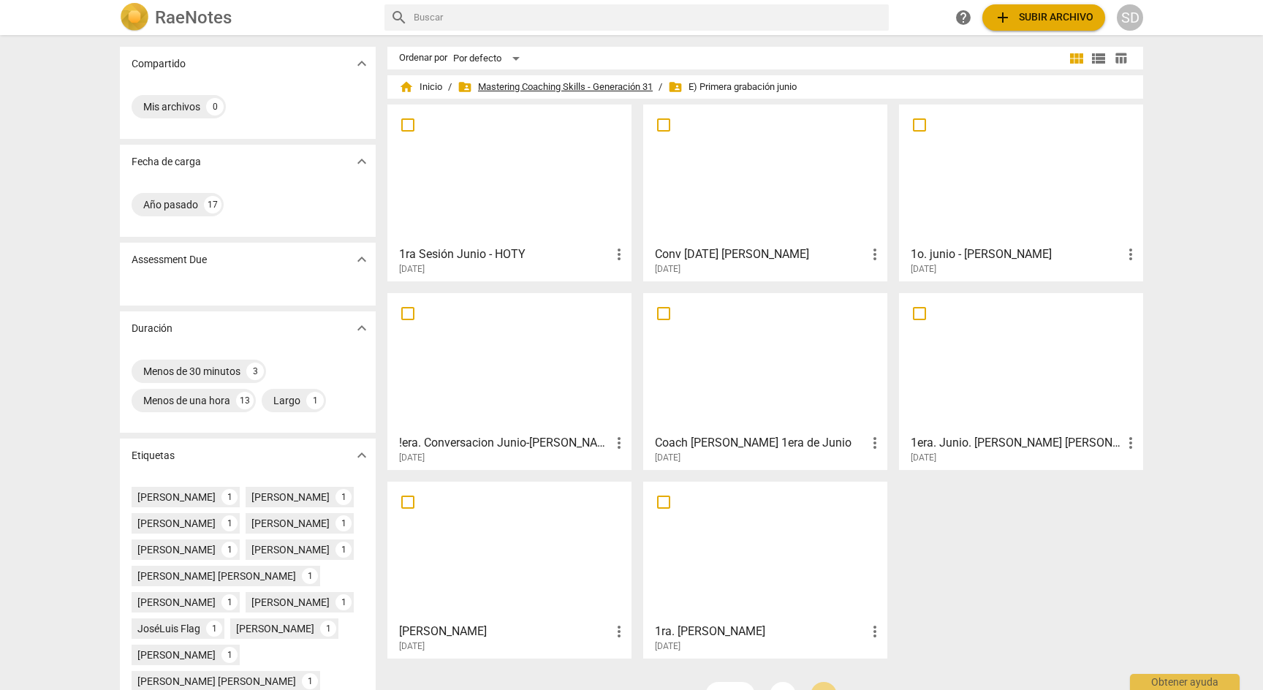
click at [574, 80] on span "folder_shared Mastering Coaching Skills - Generación 31" at bounding box center [554, 87] width 195 height 15
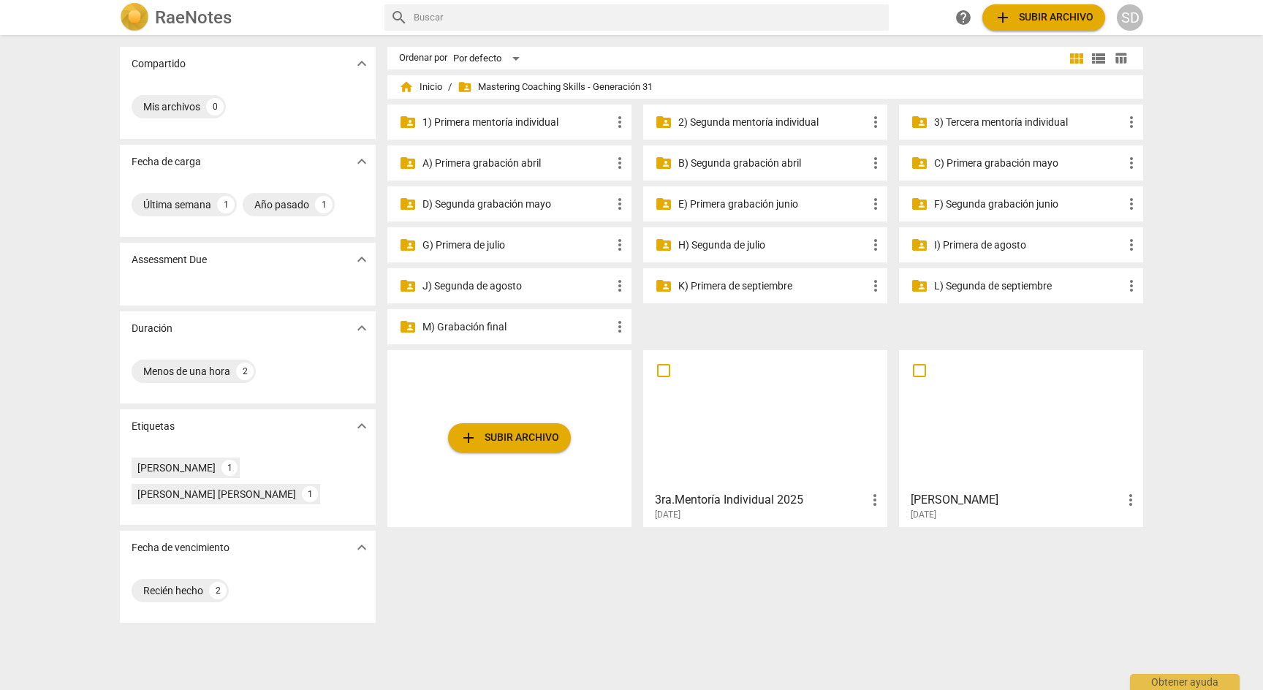
click at [518, 118] on p "1) Primera mentoría individual" at bounding box center [516, 122] width 189 height 15
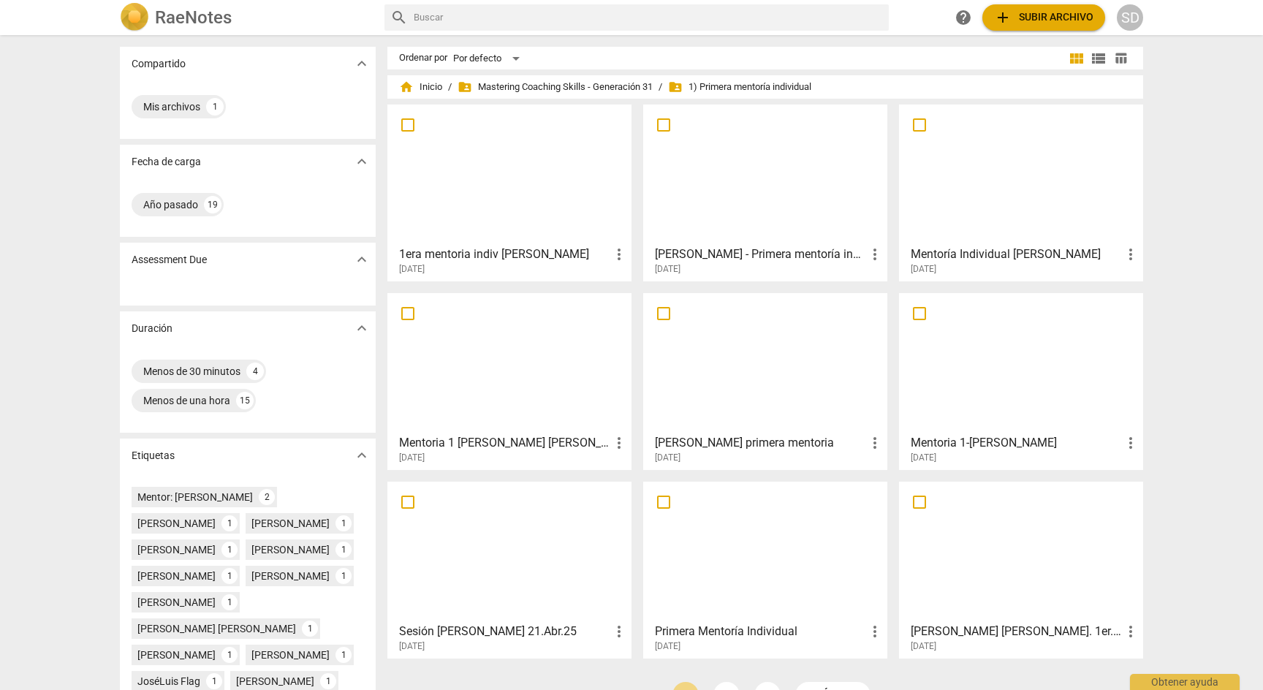
click at [557, 76] on div "home Inicio / folder_shared Mastering Coaching Skills - Generación 31 / folder_…" at bounding box center [765, 86] width 732 height 23
click at [557, 83] on span "folder_shared Mastering Coaching Skills - Generación 31" at bounding box center [554, 87] width 195 height 15
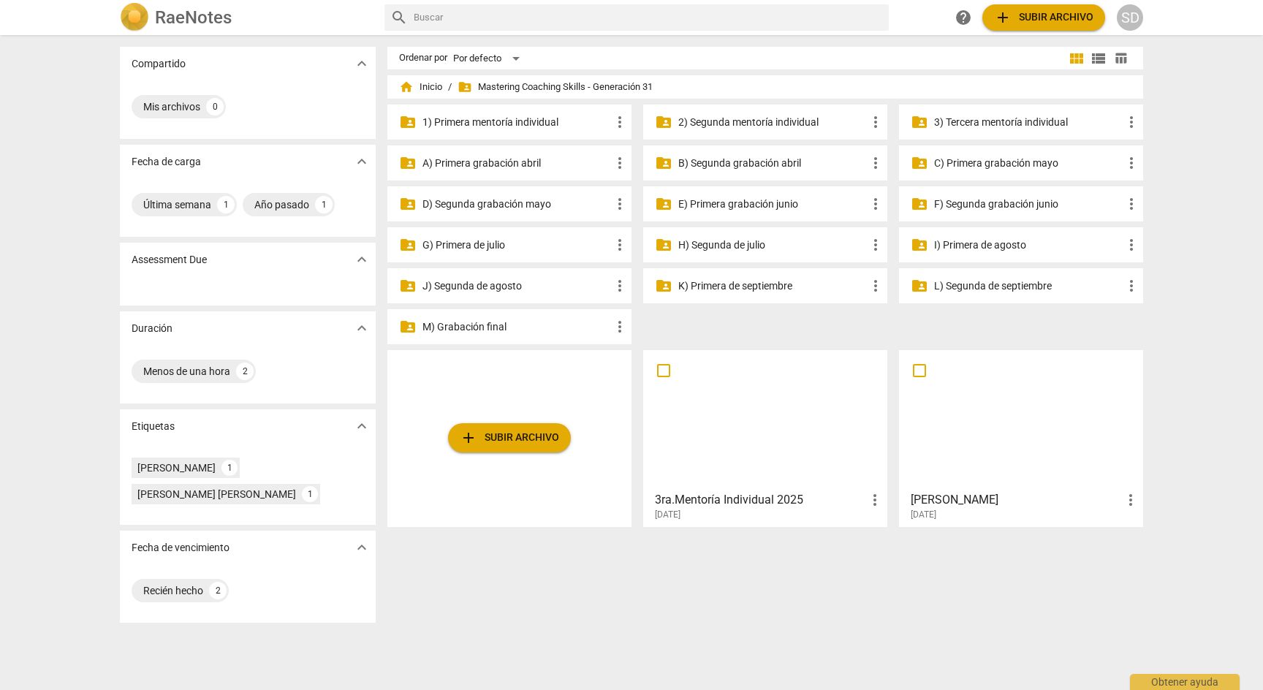
click at [733, 119] on p "2) Segunda mentoría individual" at bounding box center [772, 122] width 189 height 15
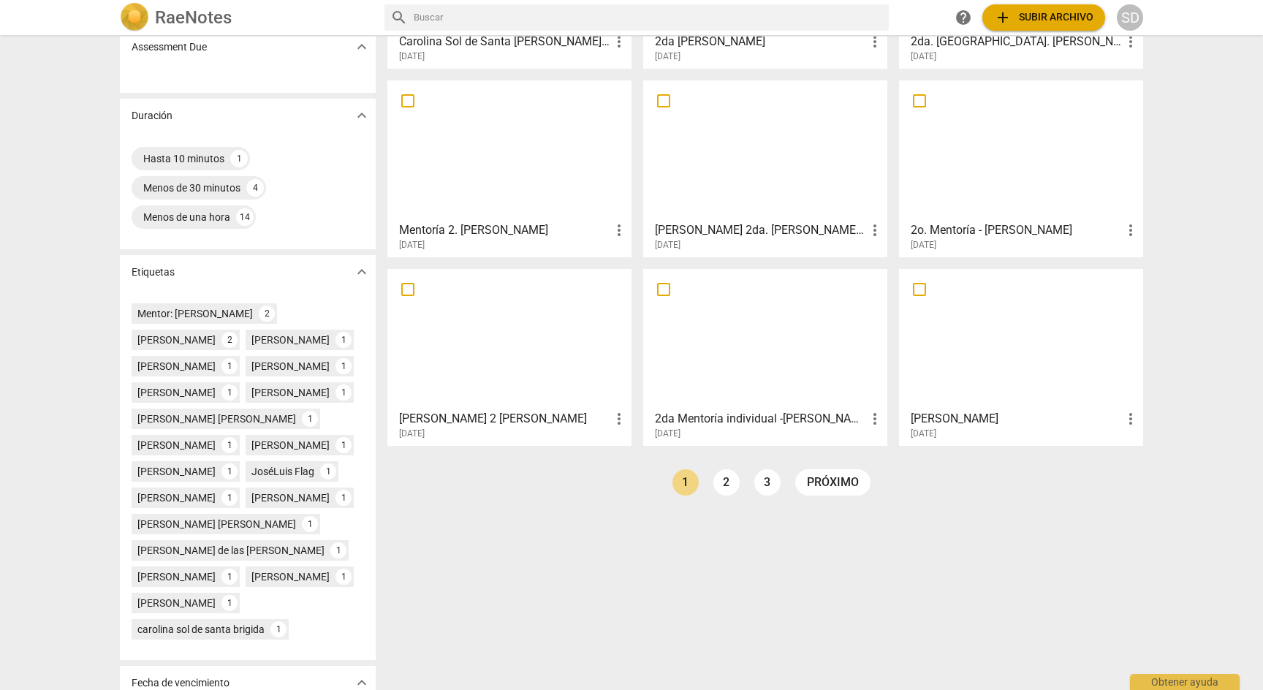
scroll to position [221, 0]
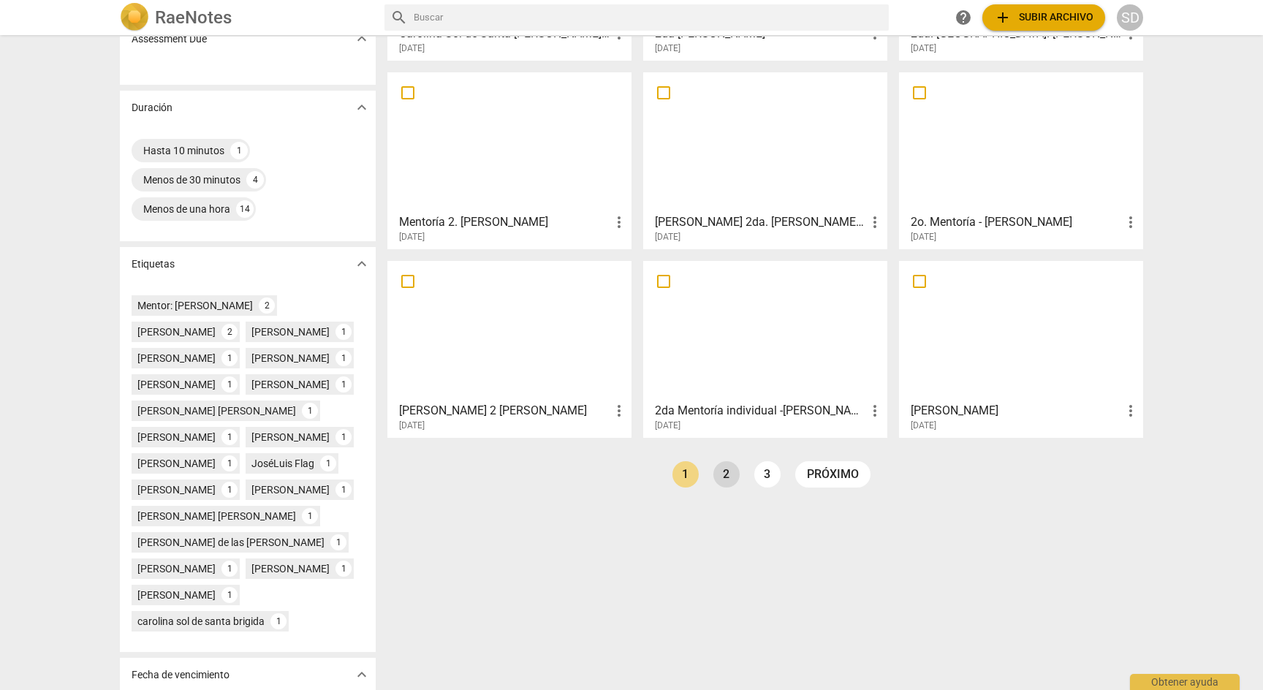
click at [723, 483] on link "2" at bounding box center [726, 474] width 26 height 26
